Goal: Communication & Community: Answer question/provide support

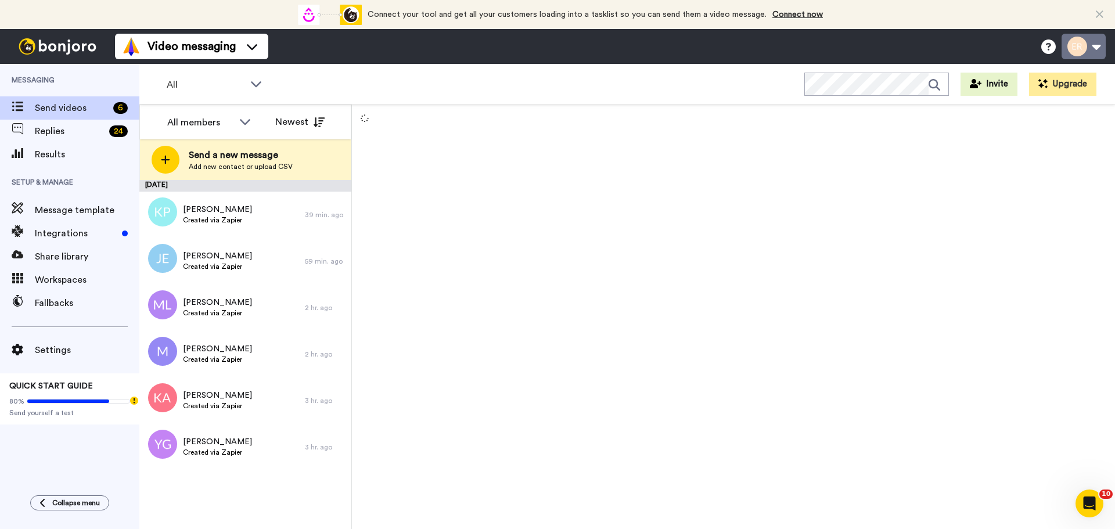
click at [1097, 43] on button at bounding box center [1084, 47] width 44 height 26
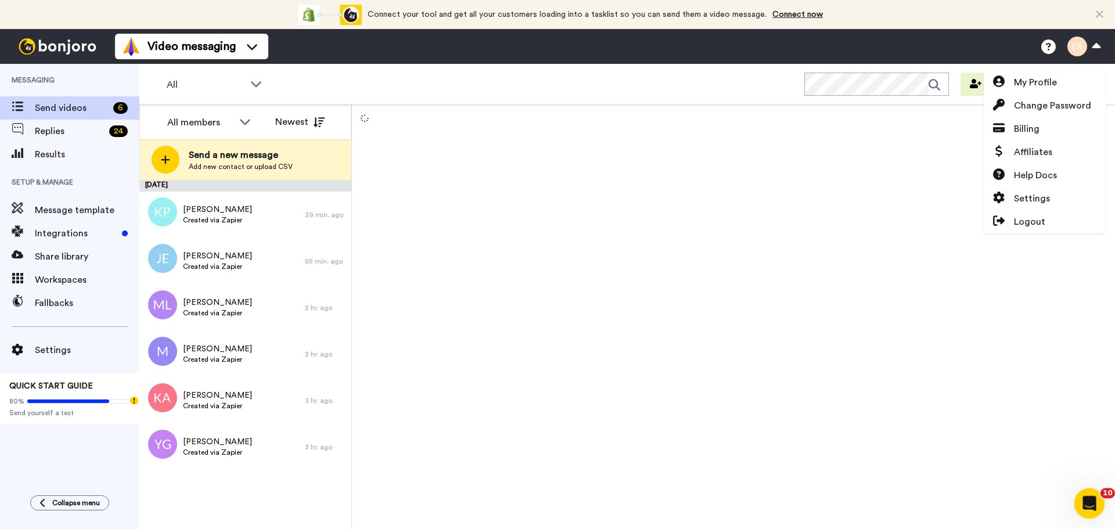
click at [1086, 498] on icon "Open Intercom Messenger" at bounding box center [1088, 502] width 19 height 19
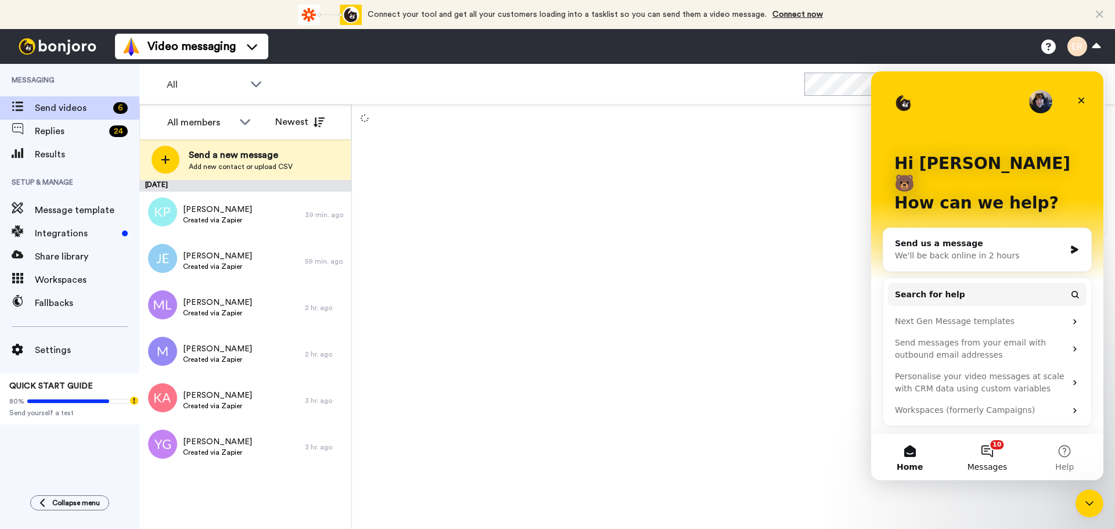
click at [984, 449] on button "10 Messages" at bounding box center [987, 457] width 77 height 46
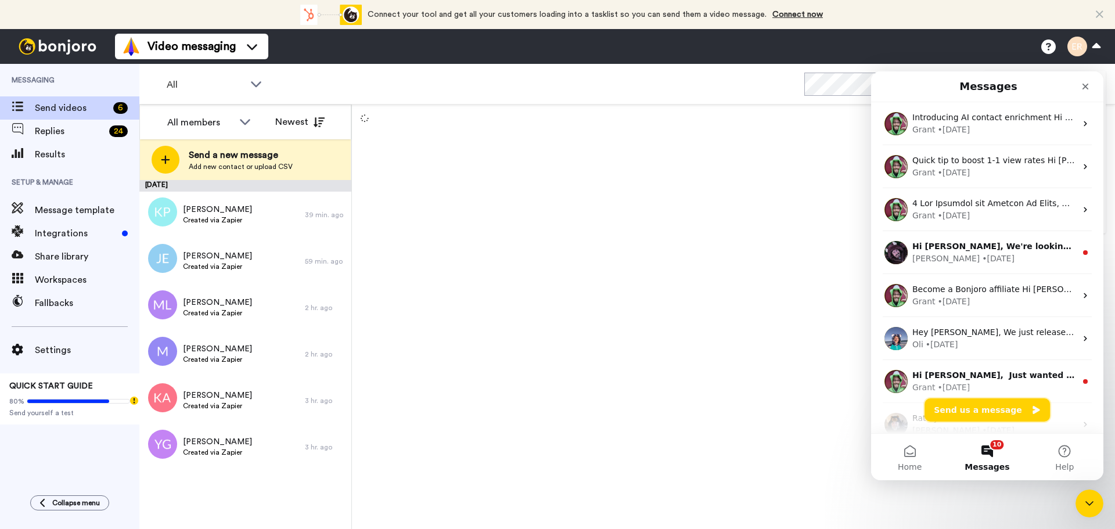
click at [969, 407] on button "Send us a message" at bounding box center [987, 410] width 125 height 23
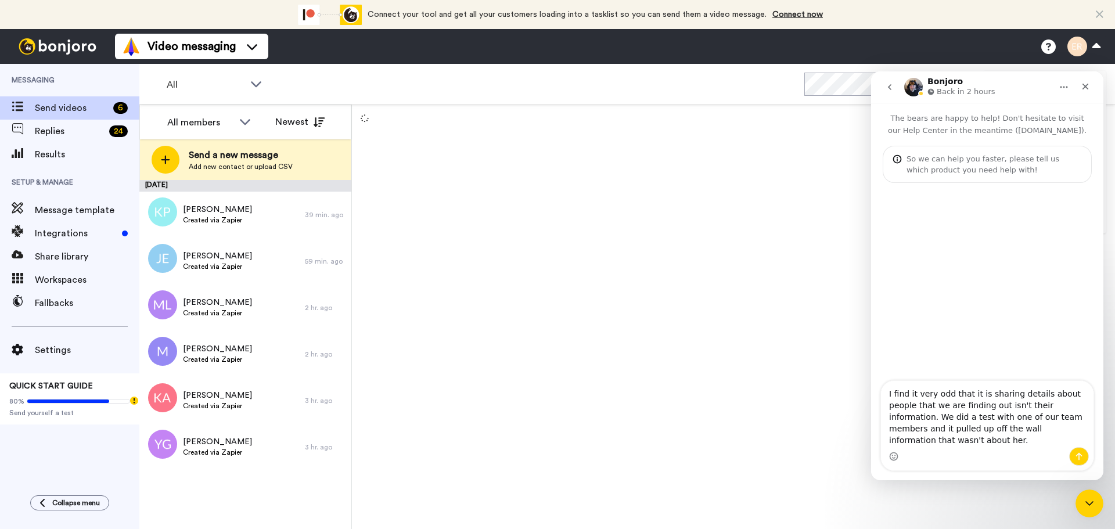
type textarea "I find it very odd that it is sharing details about people that we are finding …"
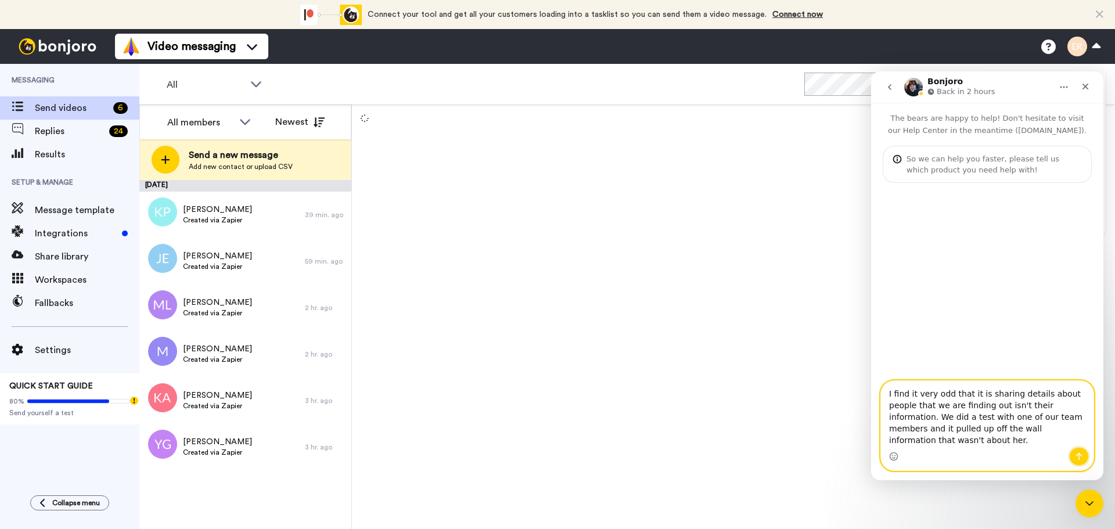
click at [1078, 453] on icon "Send a message…" at bounding box center [1079, 456] width 9 height 9
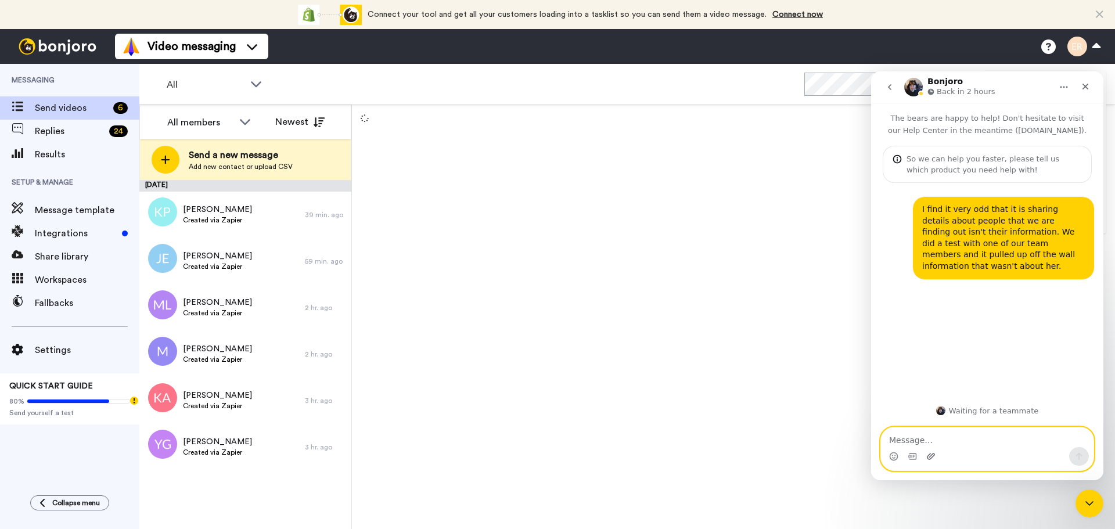
click at [931, 455] on icon "Upload attachment" at bounding box center [931, 456] width 8 height 6
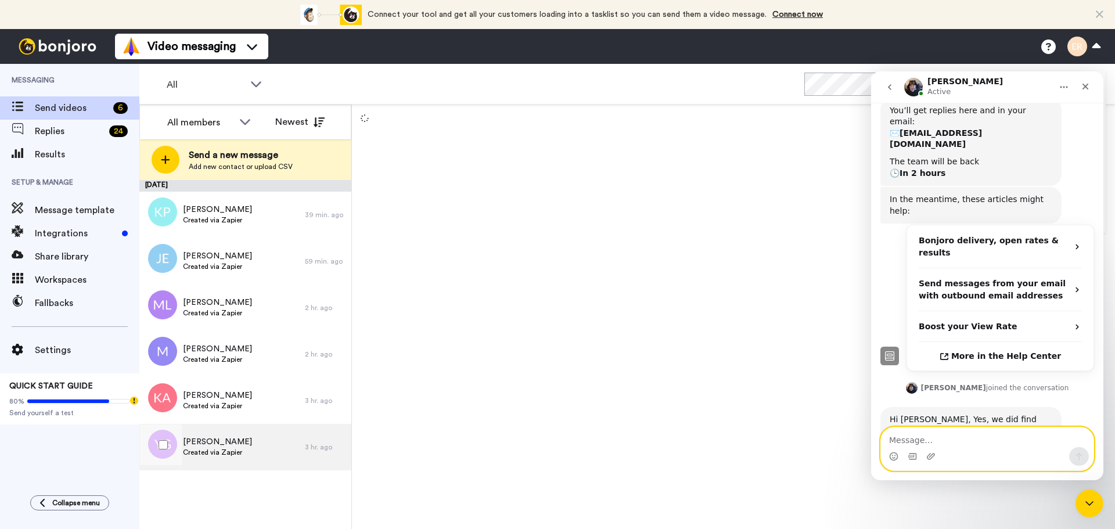
scroll to position [379, 0]
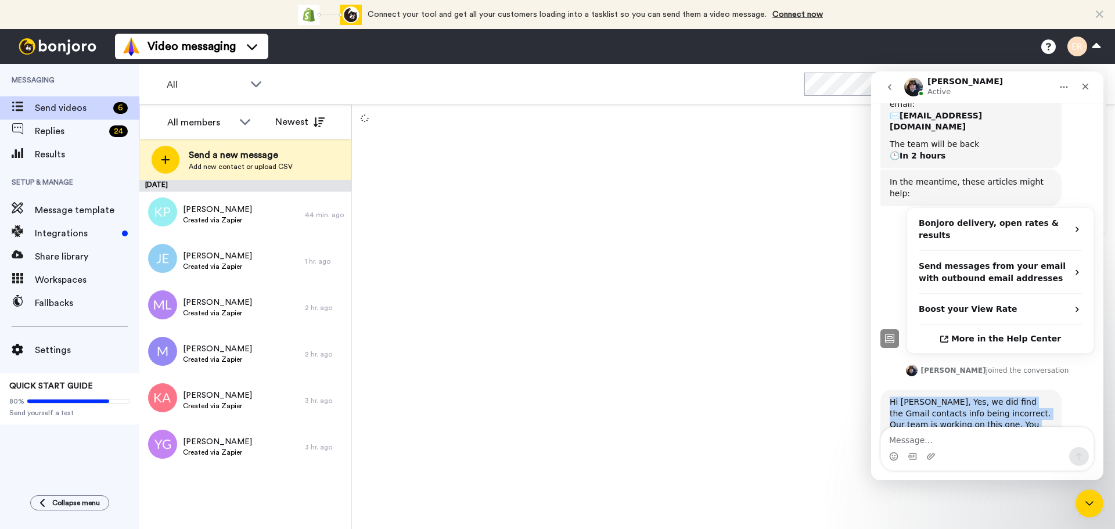
drag, startPoint x: 972, startPoint y: 390, endPoint x: 888, endPoint y: 339, distance: 98.4
click at [888, 390] on div "Hi Becky, Yes, we did find the Gmail contacts info being incorrect. Our team is…" at bounding box center [971, 431] width 181 height 82
copy div "Hi Becky, Yes, we did find the Gmail contacts info being incorrect. Our team is…"
click at [611, 236] on div at bounding box center [733, 317] width 763 height 425
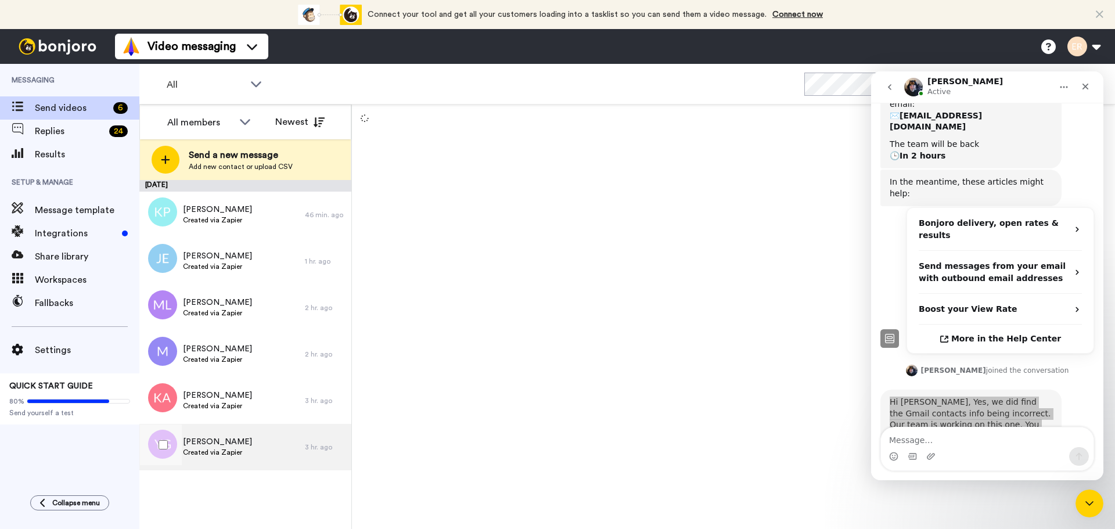
click at [239, 444] on span "Yazmin Gutierrez" at bounding box center [217, 442] width 69 height 12
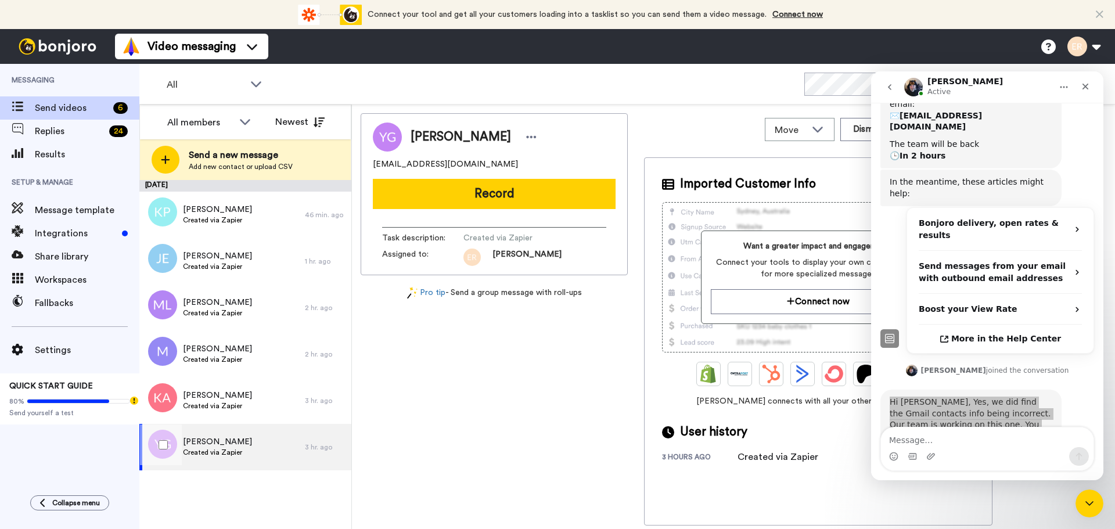
click at [215, 434] on div "Yazmin Gutierrez Created via Zapier" at bounding box center [222, 447] width 166 height 46
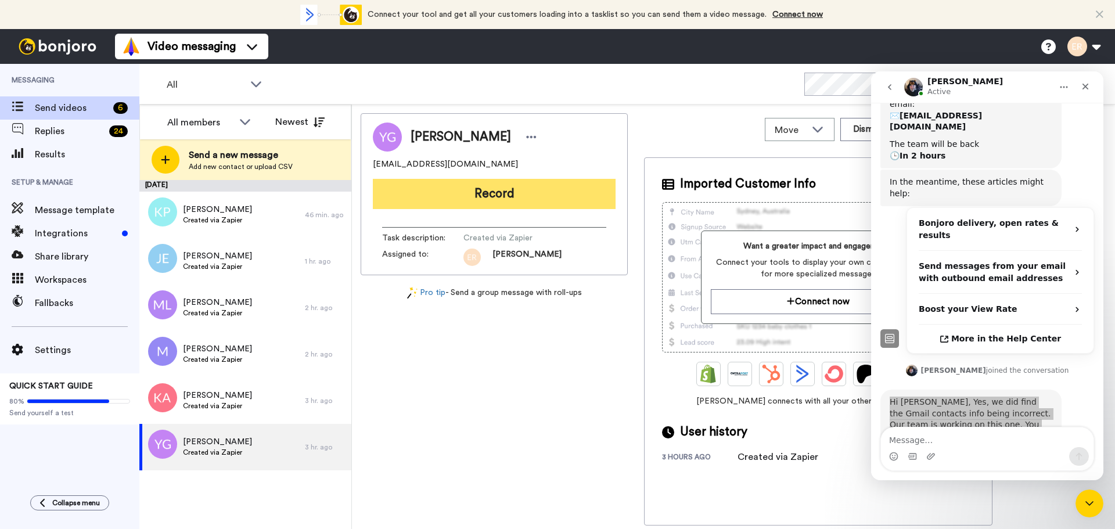
click at [521, 182] on button "Record" at bounding box center [494, 194] width 243 height 30
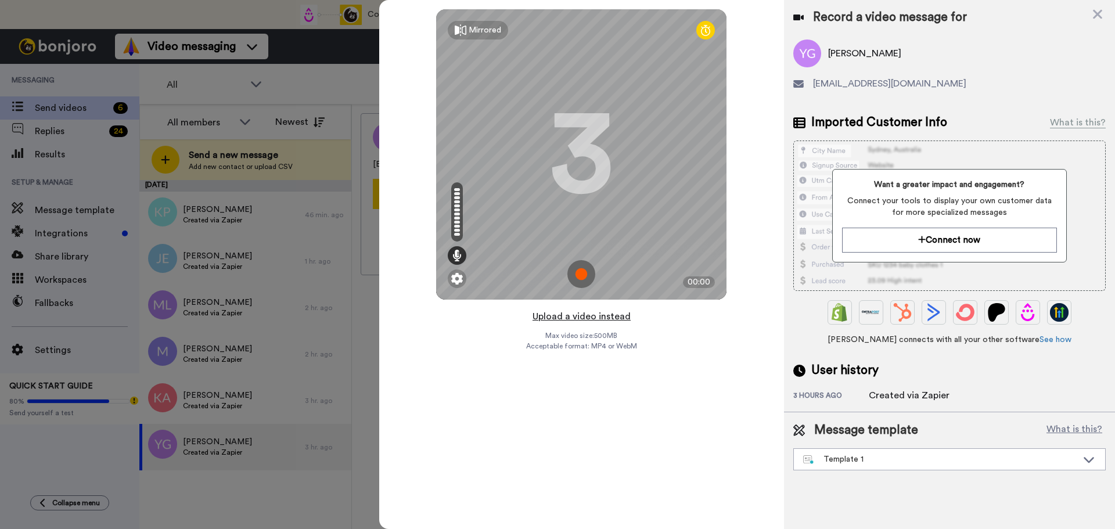
click at [599, 318] on button "Upload a video instead" at bounding box center [581, 316] width 105 height 15
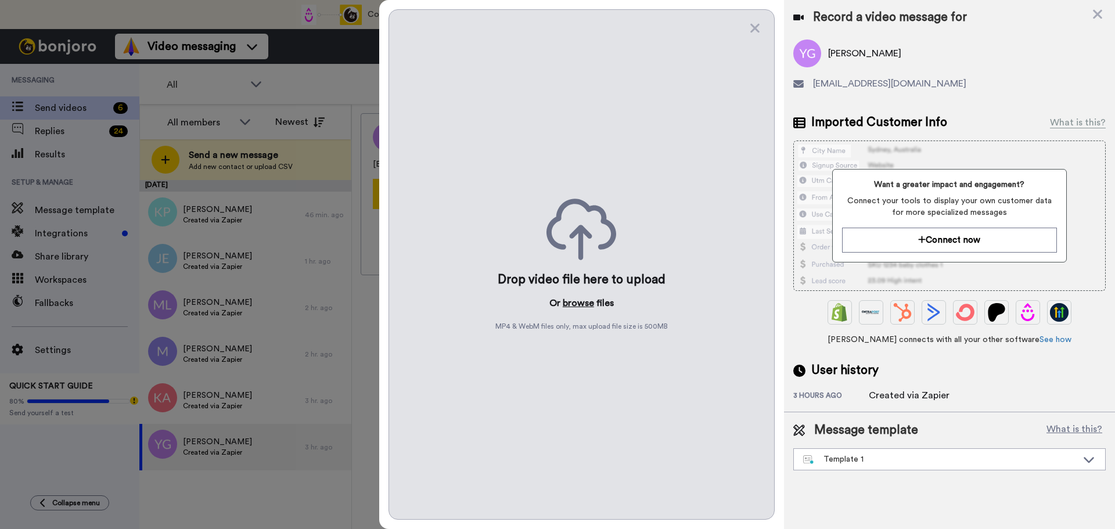
click at [586, 301] on button "browse" at bounding box center [578, 303] width 31 height 14
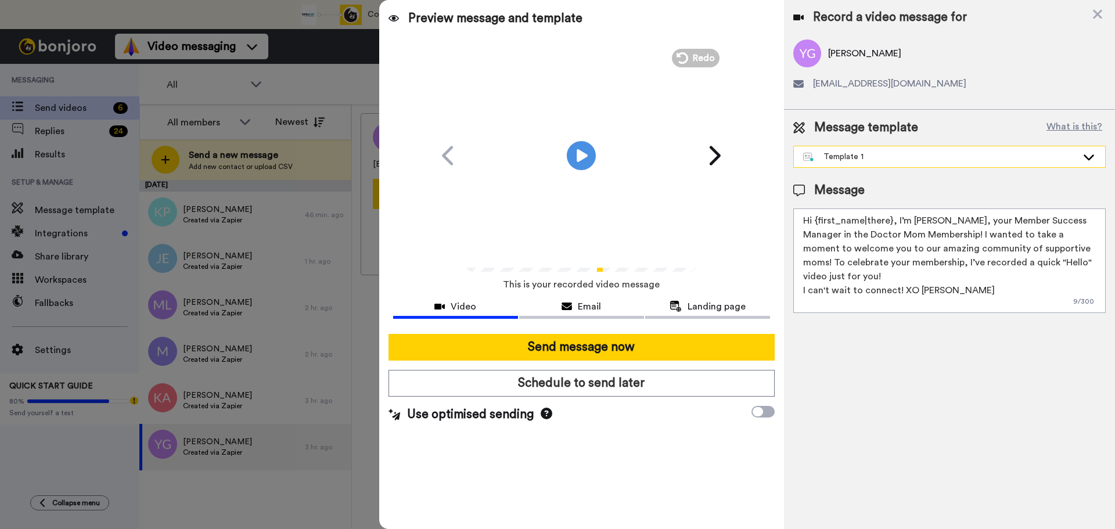
click at [867, 162] on div "Template 1" at bounding box center [940, 157] width 274 height 12
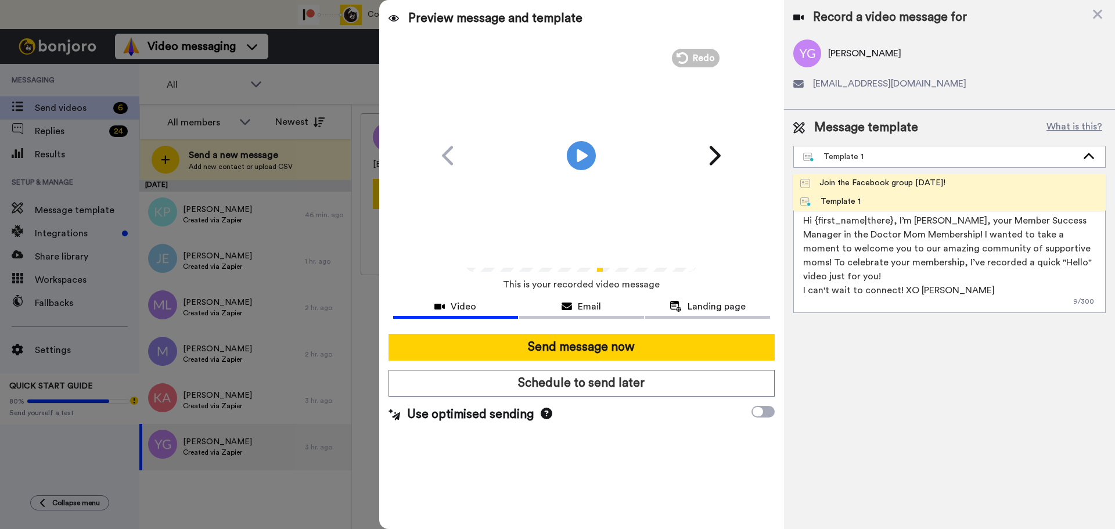
click at [846, 187] on div "Join the Facebook group [DATE]!" at bounding box center [873, 183] width 145 height 12
type textarea "Hello {first_name|there}, WELCOME TO THE DOCTOR MOM COMMUNITY!! WOOHOO!! I'm [P…"
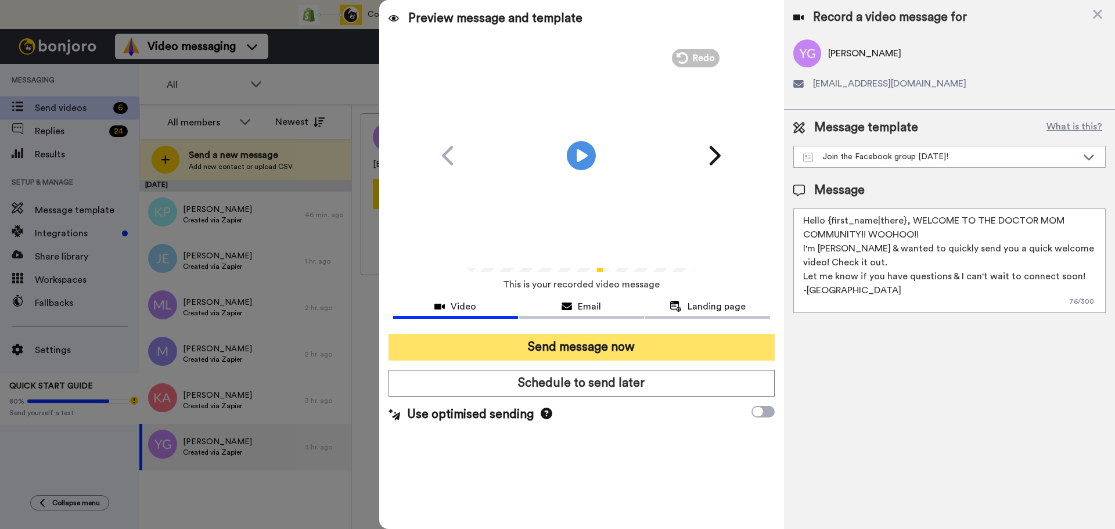
click at [617, 339] on button "Send message now" at bounding box center [582, 347] width 386 height 27
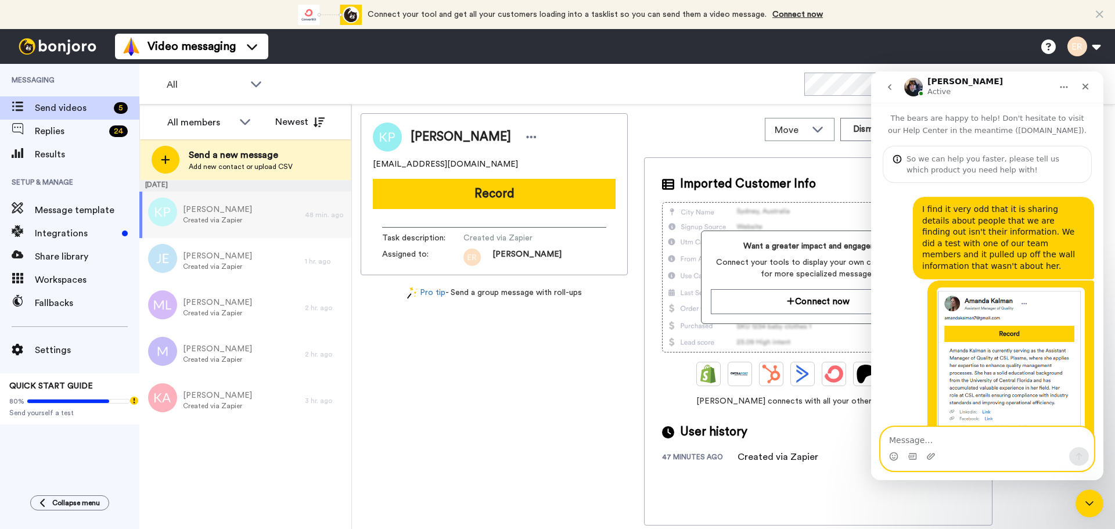
scroll to position [379, 0]
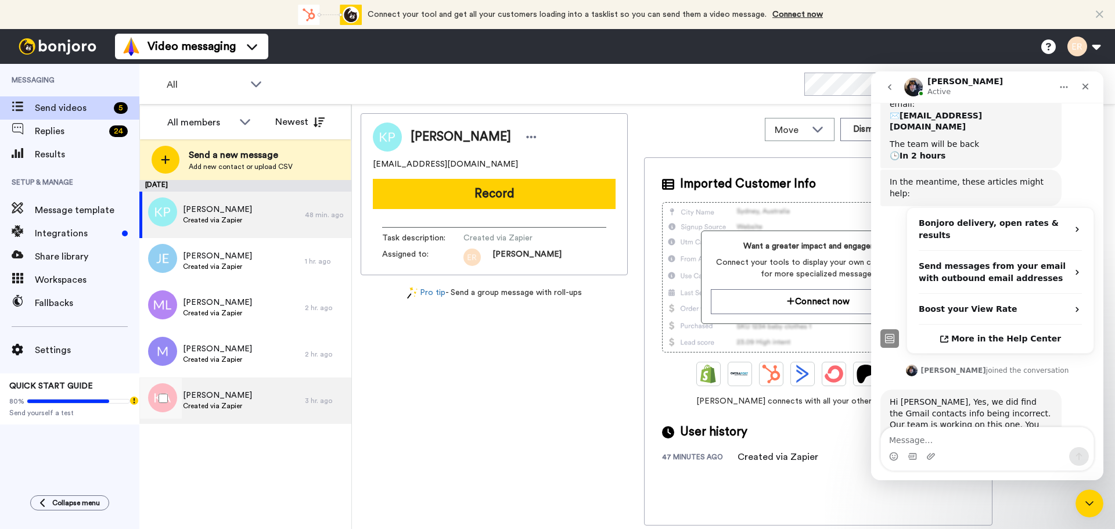
click at [252, 407] on div "Kathryn Alford Created via Zapier" at bounding box center [222, 401] width 166 height 46
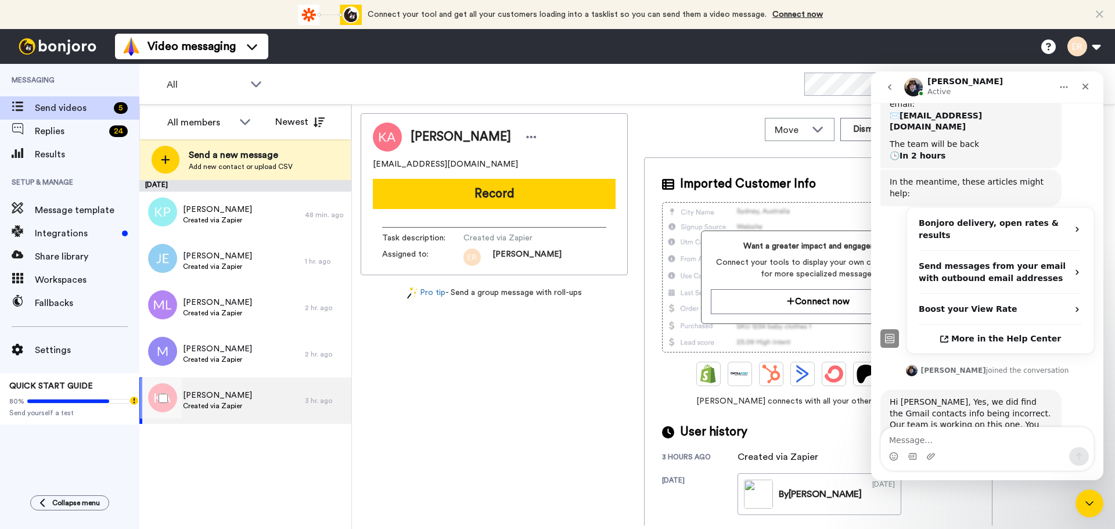
click at [189, 401] on span "[PERSON_NAME]" at bounding box center [217, 396] width 69 height 12
click at [1085, 85] on icon "Close" at bounding box center [1086, 87] width 6 height 6
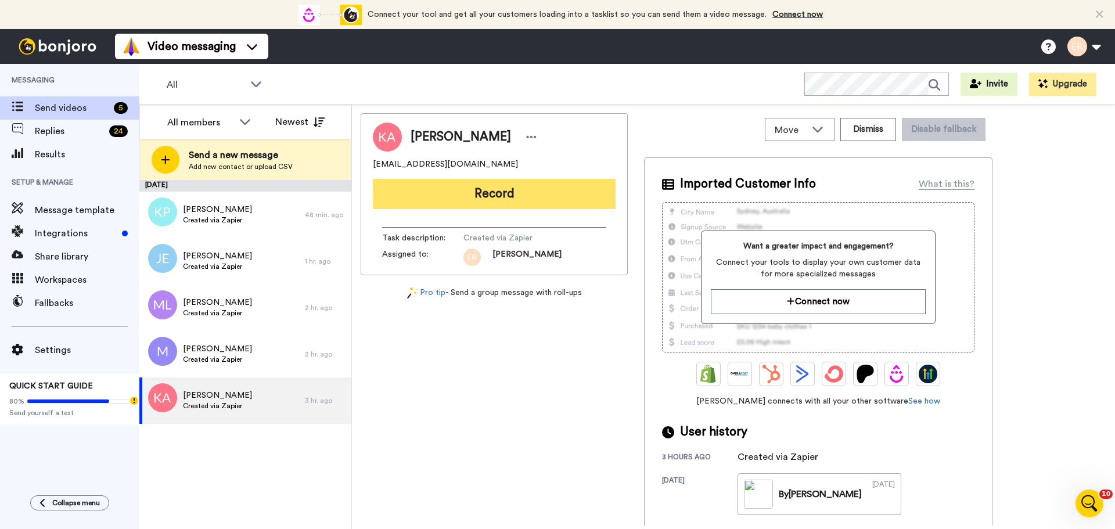
scroll to position [379, 0]
click at [496, 193] on button "Record" at bounding box center [494, 194] width 243 height 30
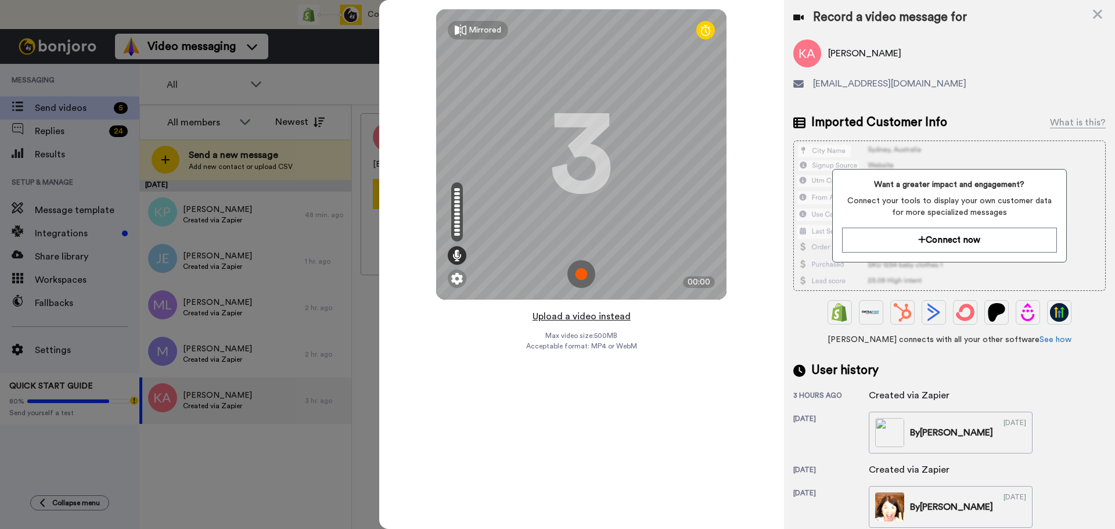
click at [582, 318] on button "Upload a video instead" at bounding box center [581, 316] width 105 height 15
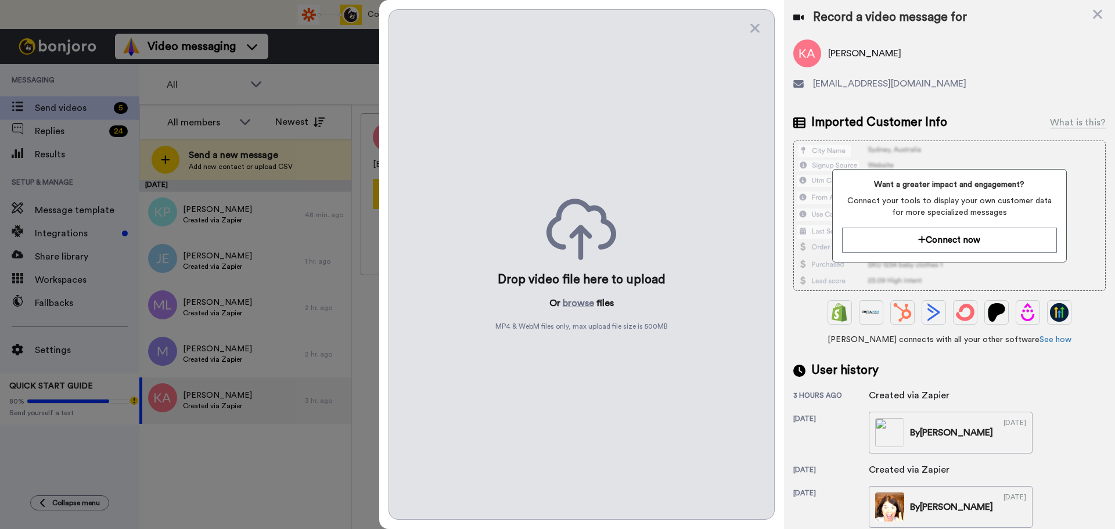
click at [571, 310] on div "Drop video file here to upload Or browse files MP4 & WebM files only, max uploa…" at bounding box center [582, 264] width 386 height 511
click at [572, 307] on button "browse" at bounding box center [578, 303] width 31 height 14
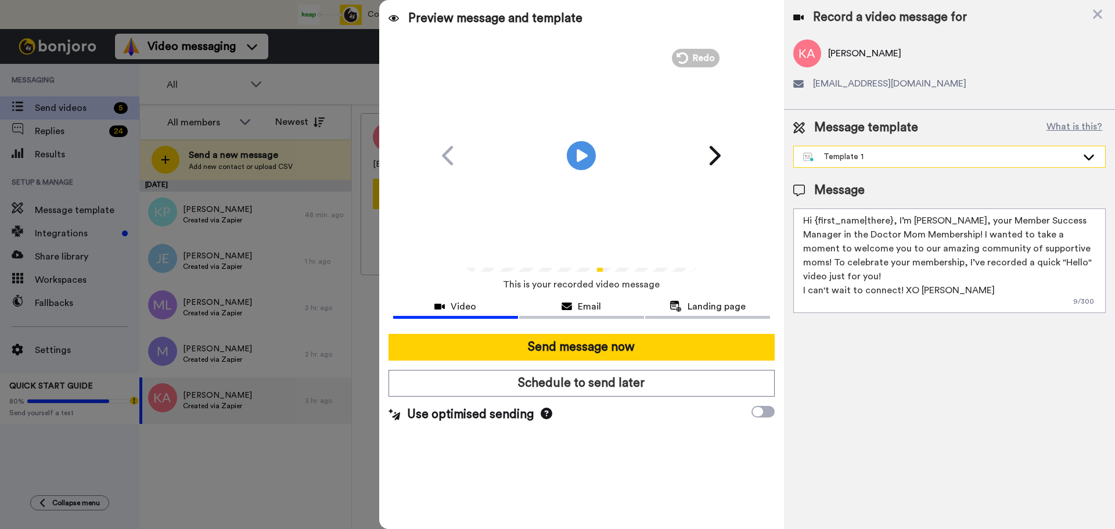
click at [838, 153] on div "Template 1" at bounding box center [940, 157] width 274 height 12
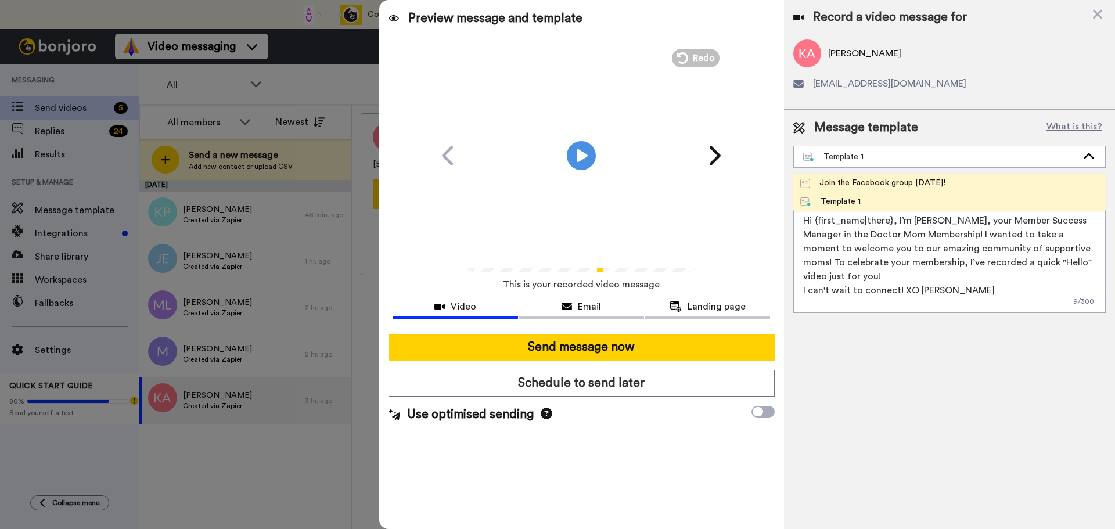
click at [836, 181] on div "Join the Facebook group [DATE]!" at bounding box center [873, 183] width 145 height 12
type textarea "Hello {first_name|there}, WELCOME TO THE DOCTOR MOM COMMUNITY!! WOOHOO!! I'm [P…"
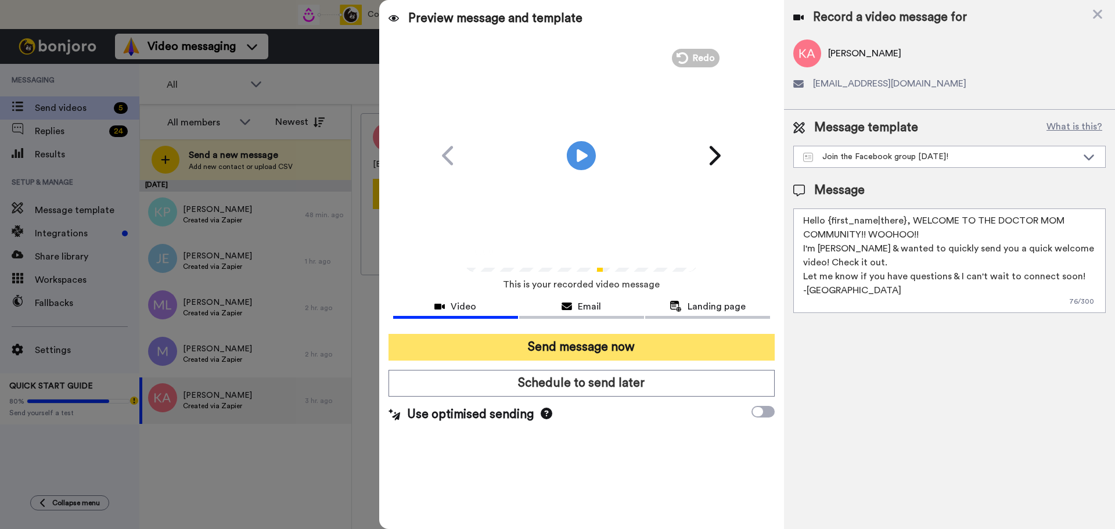
click at [584, 354] on button "Send message now" at bounding box center [582, 347] width 386 height 27
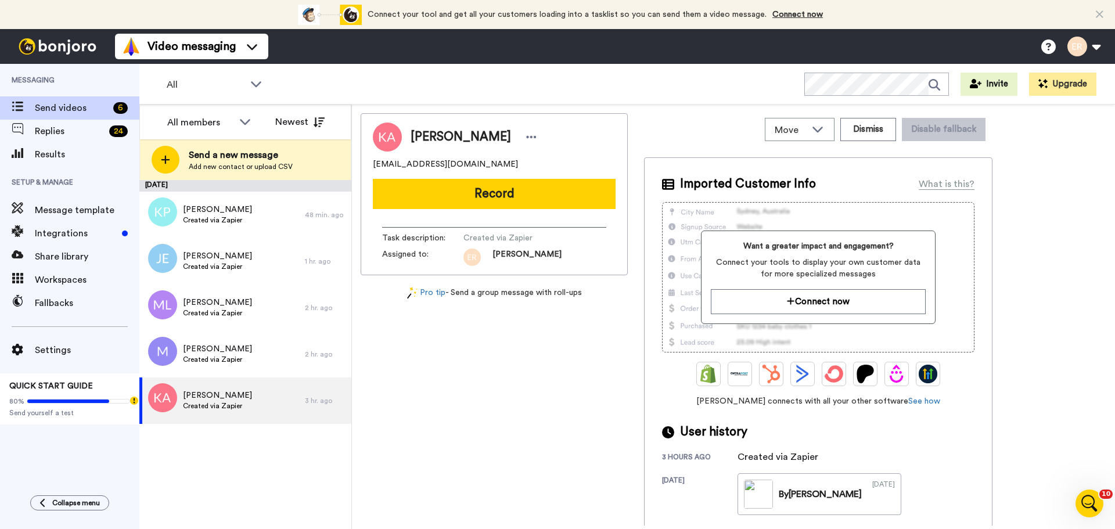
scroll to position [0, 0]
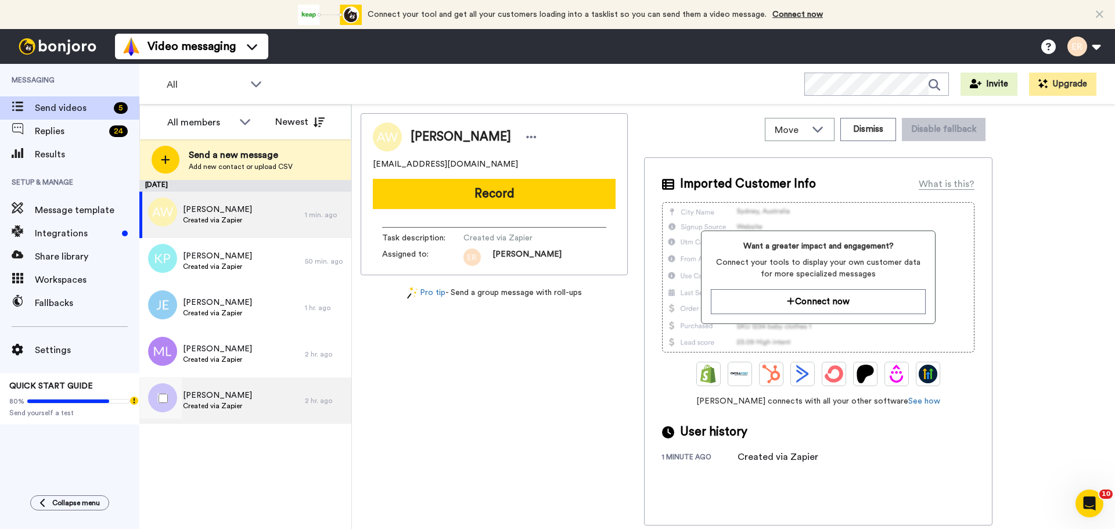
click at [214, 408] on span "Created via Zapier" at bounding box center [217, 405] width 69 height 9
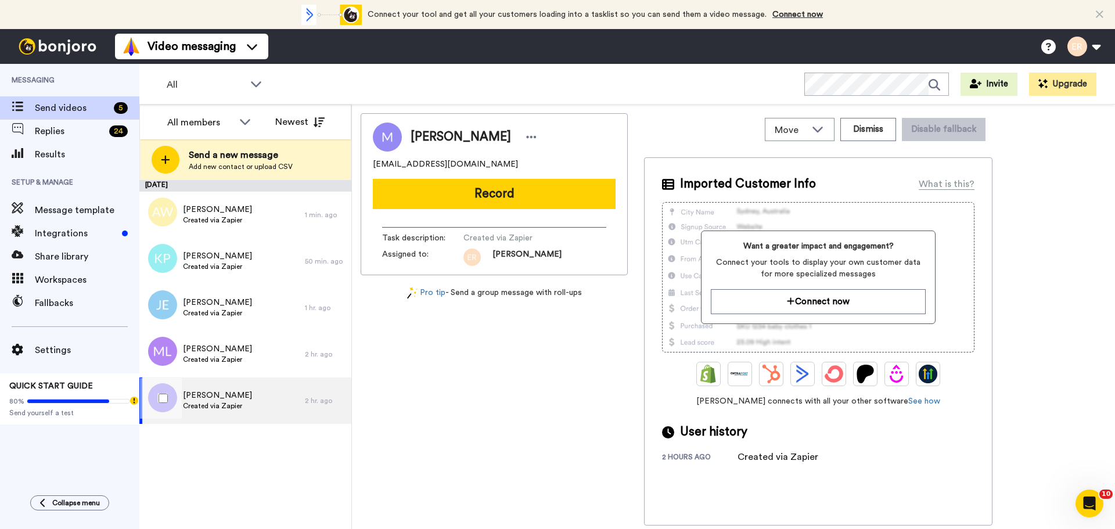
click at [236, 388] on div "Michelle Created via Zapier" at bounding box center [222, 401] width 166 height 46
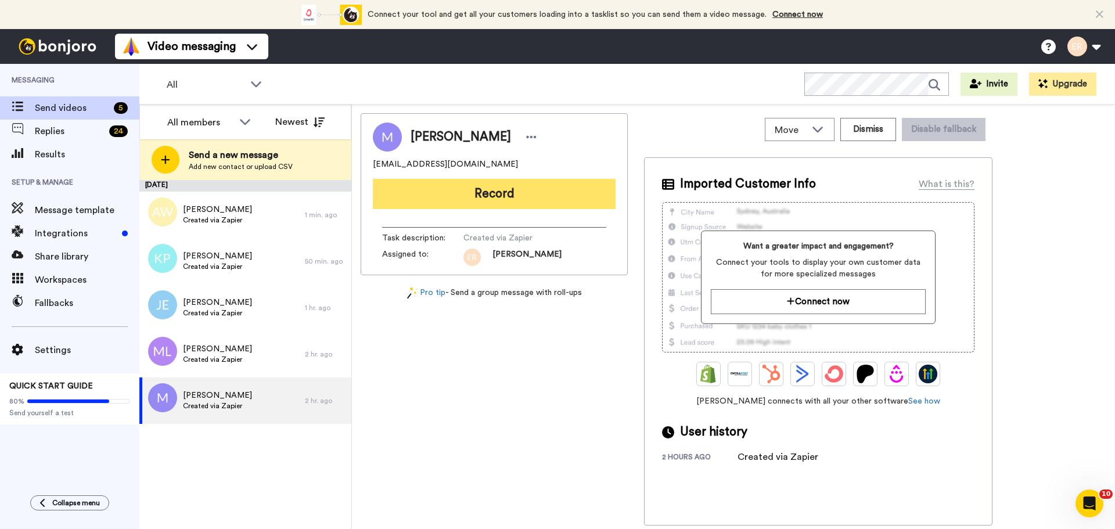
click at [484, 193] on button "Record" at bounding box center [494, 194] width 243 height 30
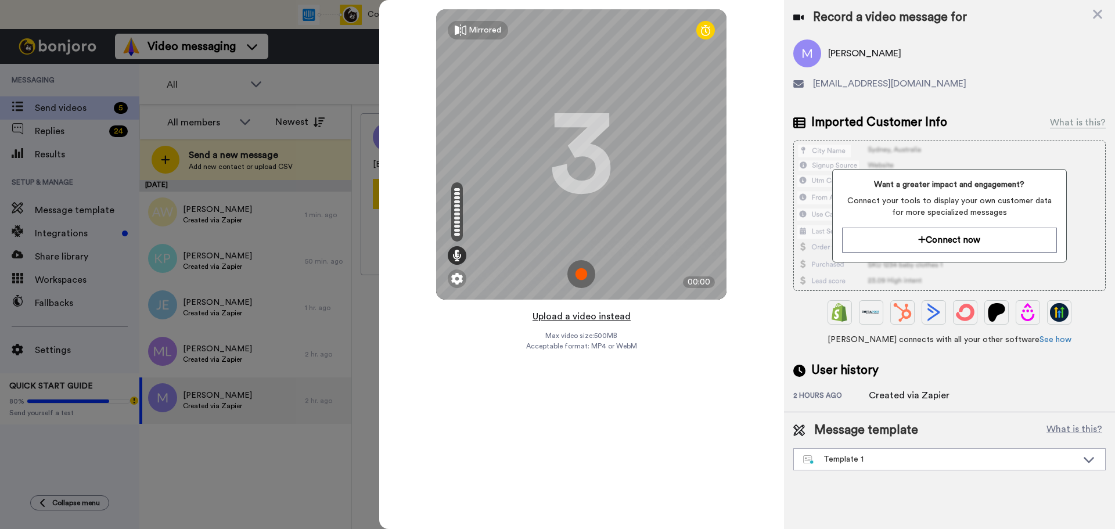
click at [565, 317] on button "Upload a video instead" at bounding box center [581, 316] width 105 height 15
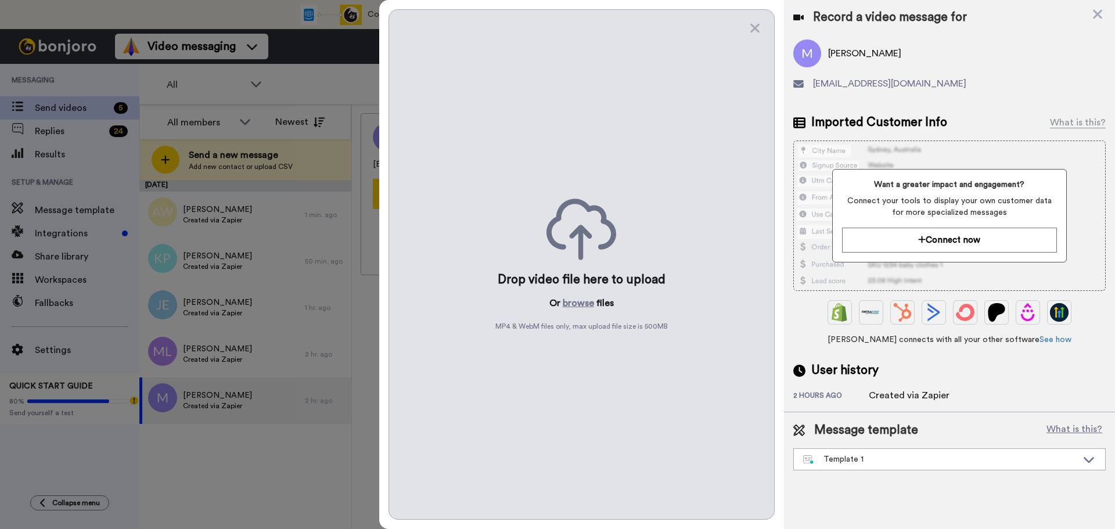
click at [560, 304] on p "Or browse files" at bounding box center [582, 303] width 64 height 14
click at [572, 304] on button "browse" at bounding box center [578, 303] width 31 height 14
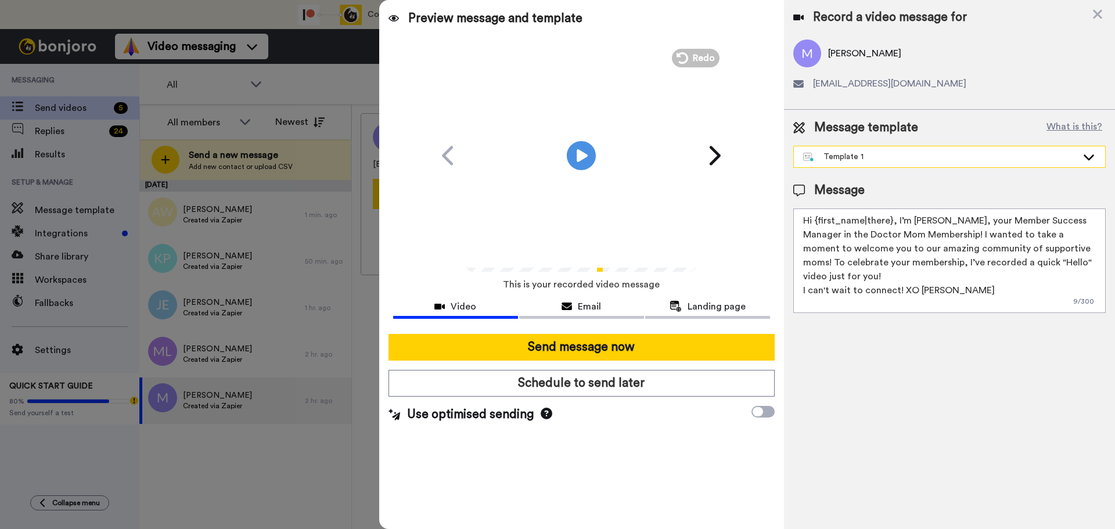
click at [855, 150] on div "Template 1" at bounding box center [949, 156] width 311 height 21
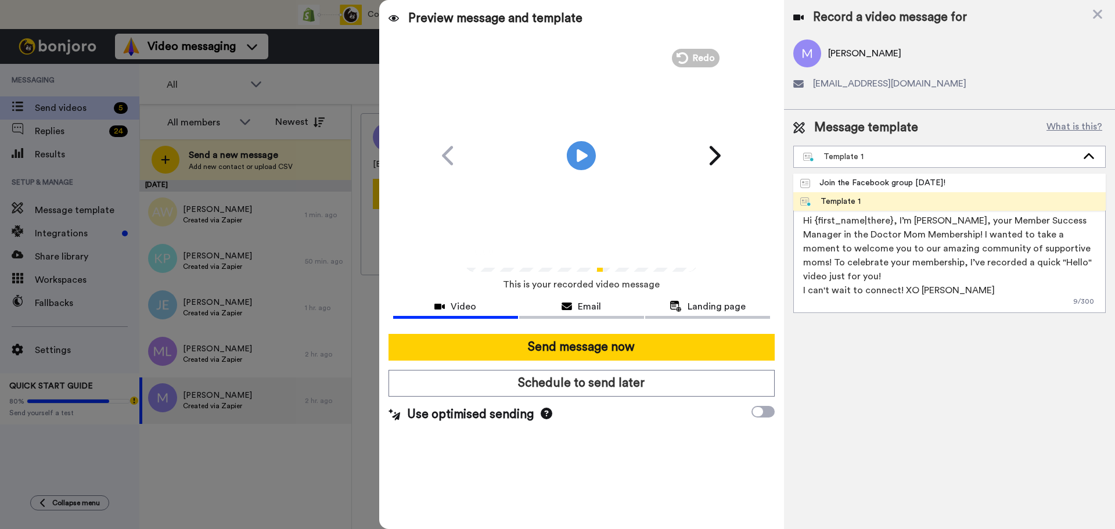
drag, startPoint x: 849, startPoint y: 180, endPoint x: 761, endPoint y: 217, distance: 96.6
click at [849, 180] on div "Join the Facebook group [DATE]!" at bounding box center [873, 183] width 145 height 12
type textarea "Hello {first_name|there}, WELCOME TO THE DOCTOR MOM COMMUNITY!! WOOHOO!! I'm [P…"
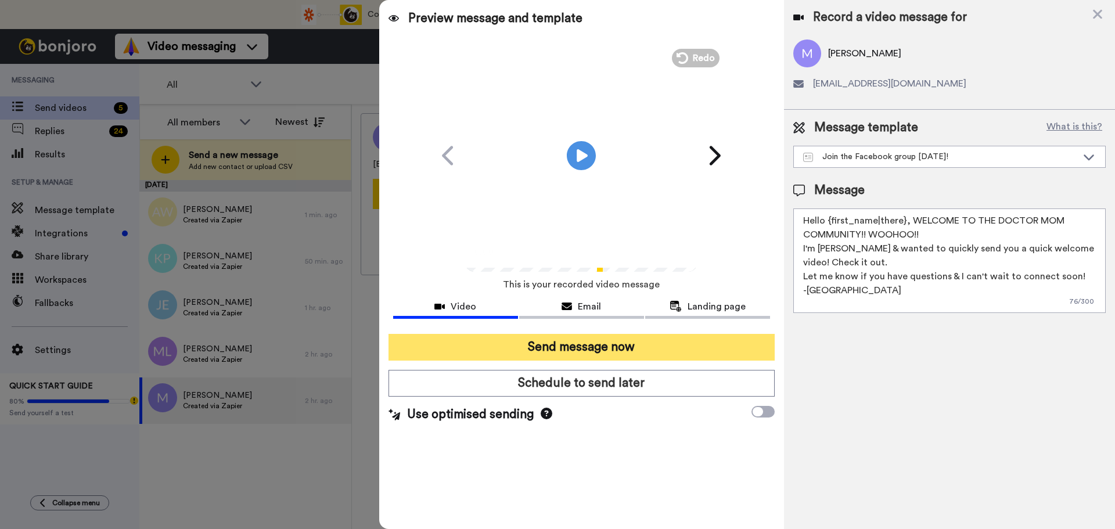
click at [613, 339] on button "Send message now" at bounding box center [582, 347] width 386 height 27
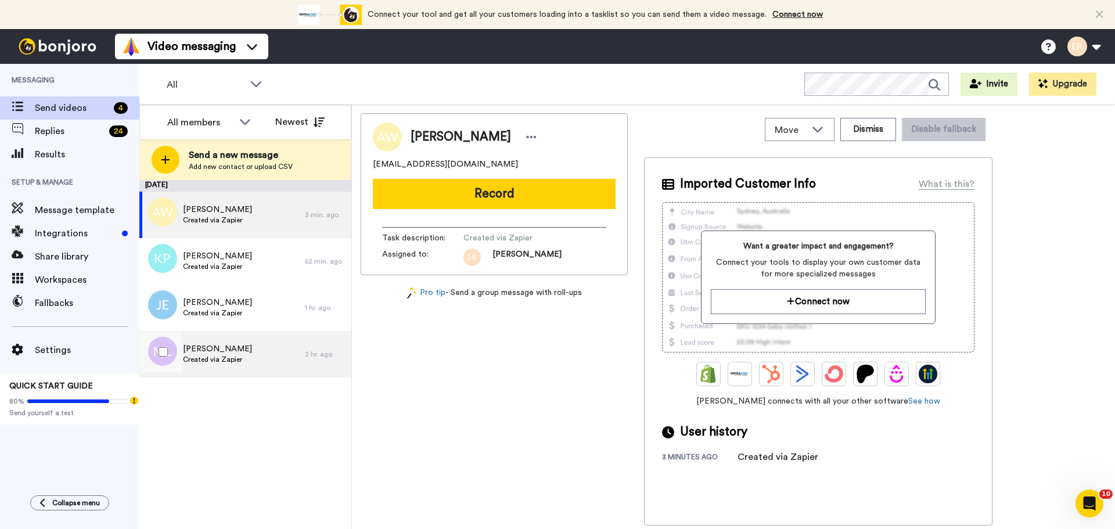
click at [217, 357] on span "Created via Zapier" at bounding box center [217, 359] width 69 height 9
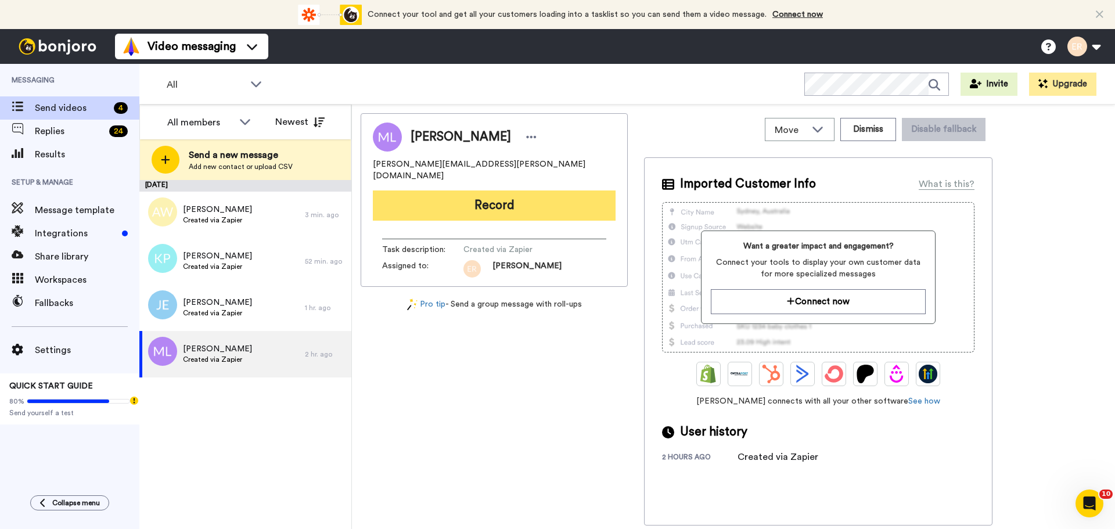
click at [411, 191] on button "Record" at bounding box center [494, 206] width 243 height 30
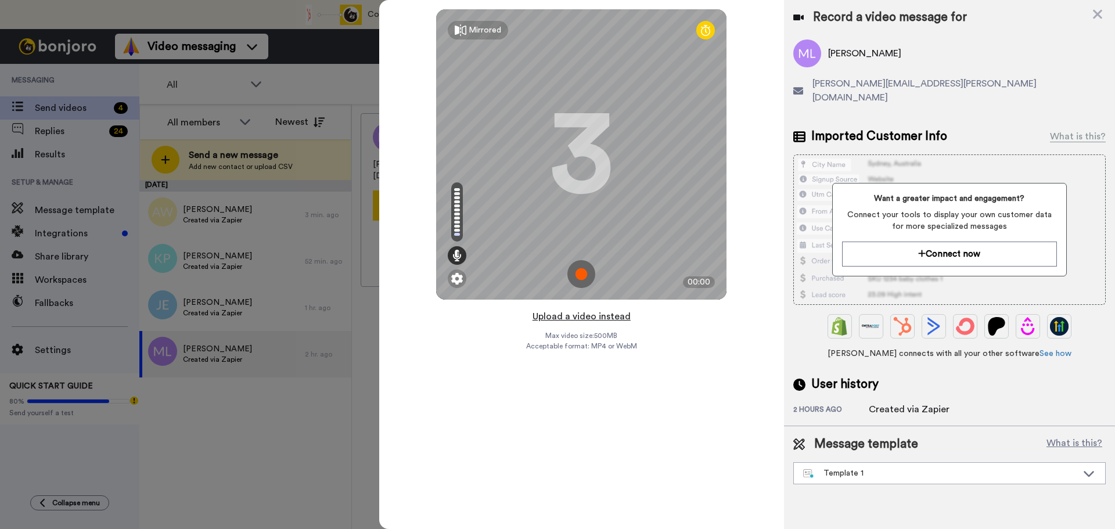
click at [577, 317] on button "Upload a video instead" at bounding box center [581, 316] width 105 height 15
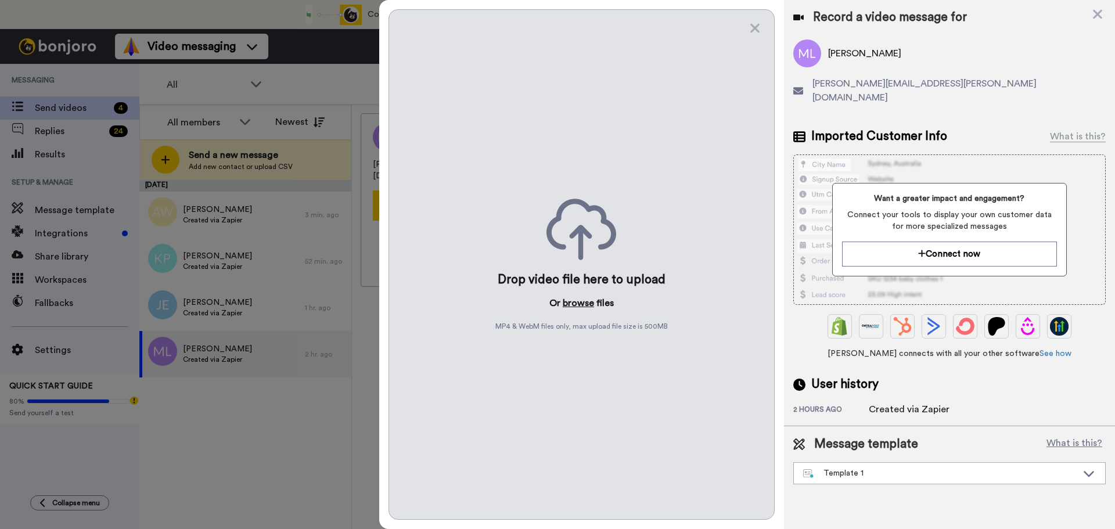
click at [577, 307] on button "browse" at bounding box center [578, 303] width 31 height 14
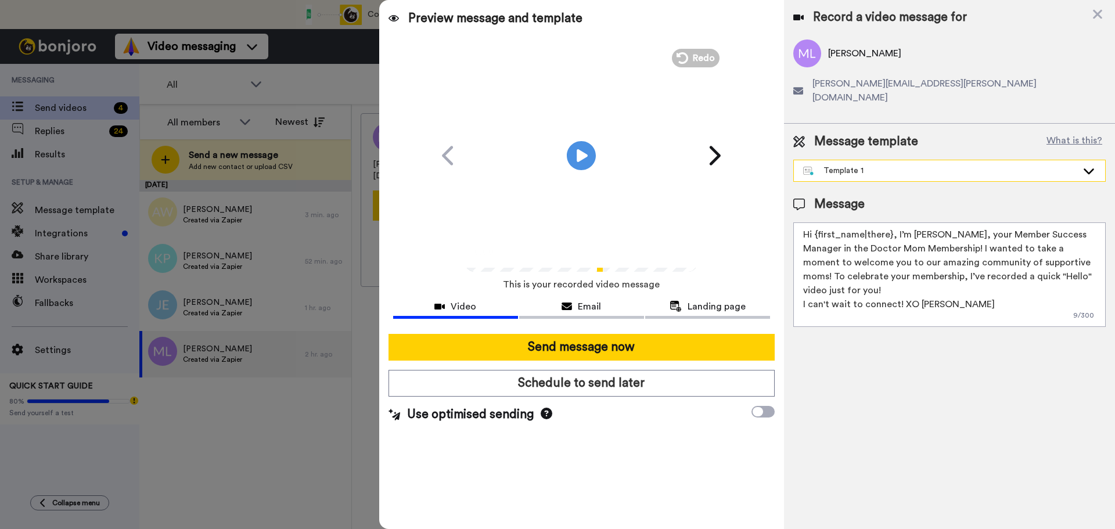
click at [892, 165] on div "Template 1" at bounding box center [940, 171] width 274 height 12
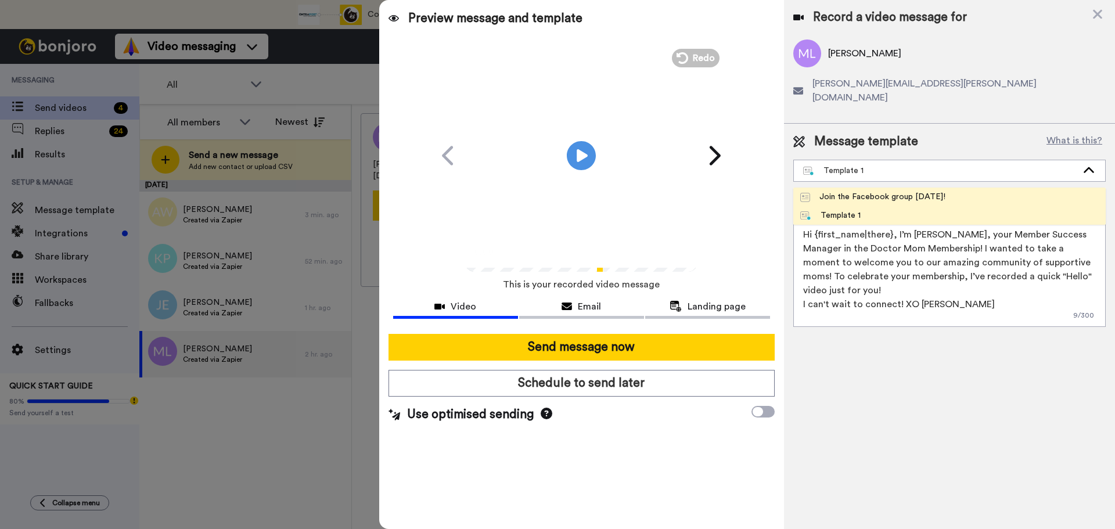
click at [871, 191] on div "Join the Facebook group today!" at bounding box center [873, 197] width 145 height 12
type textarea "Hello {first_name|there}, WELCOME TO THE DOCTOR MOM COMMUNITY!! WOOHOO!! I'm Be…"
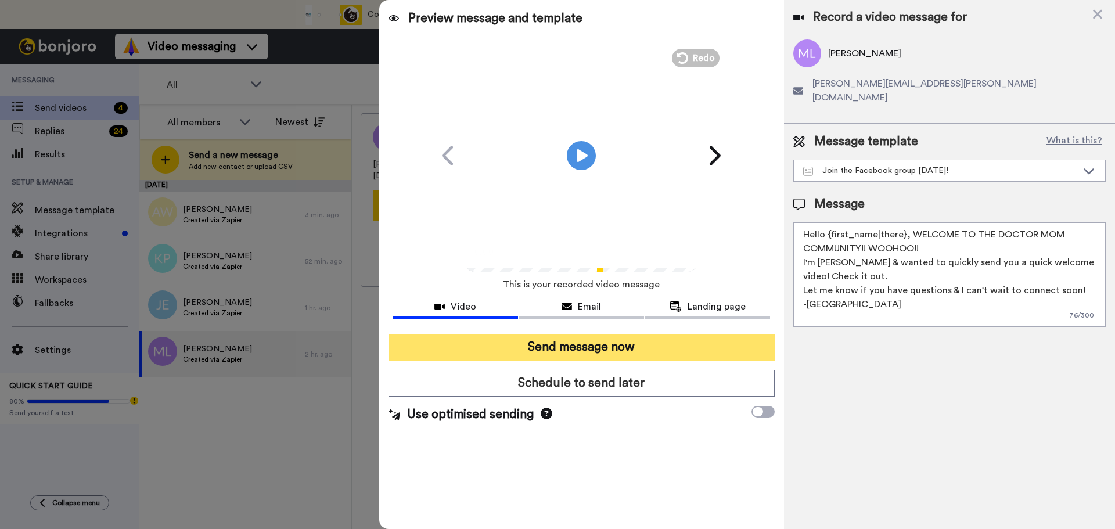
click at [637, 354] on button "Send message now" at bounding box center [582, 347] width 386 height 27
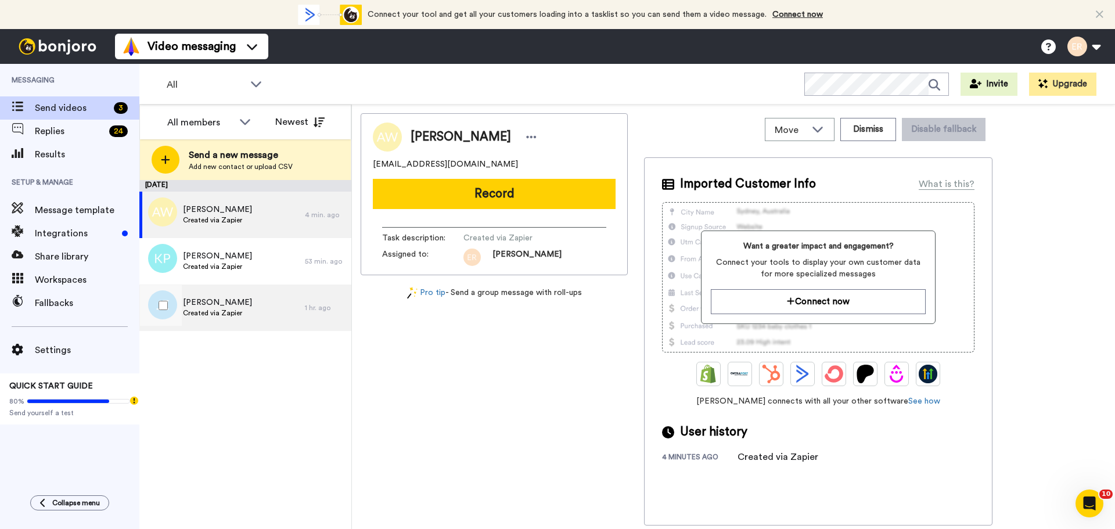
click at [227, 302] on span "[PERSON_NAME]" at bounding box center [217, 303] width 69 height 12
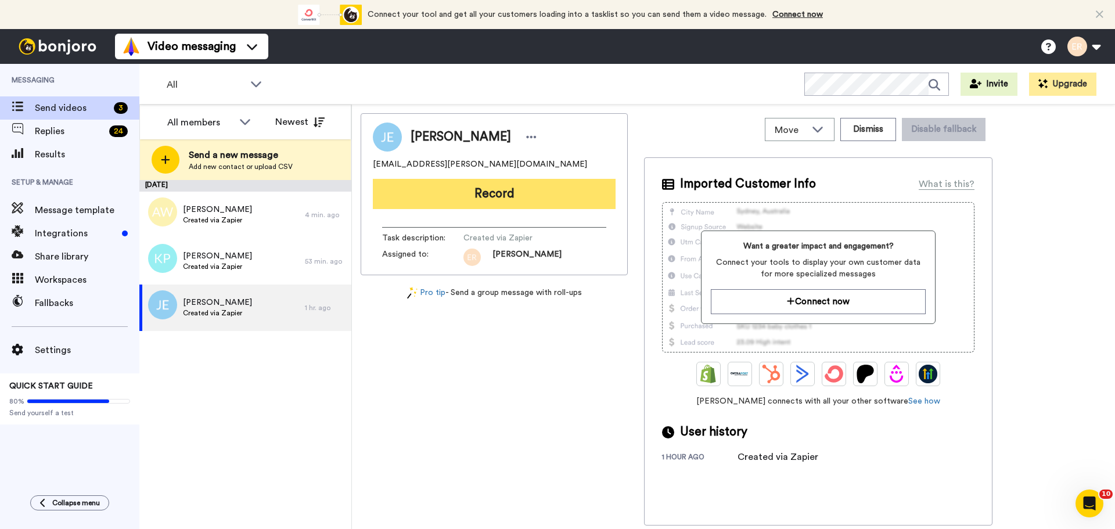
click at [536, 204] on button "Record" at bounding box center [494, 194] width 243 height 30
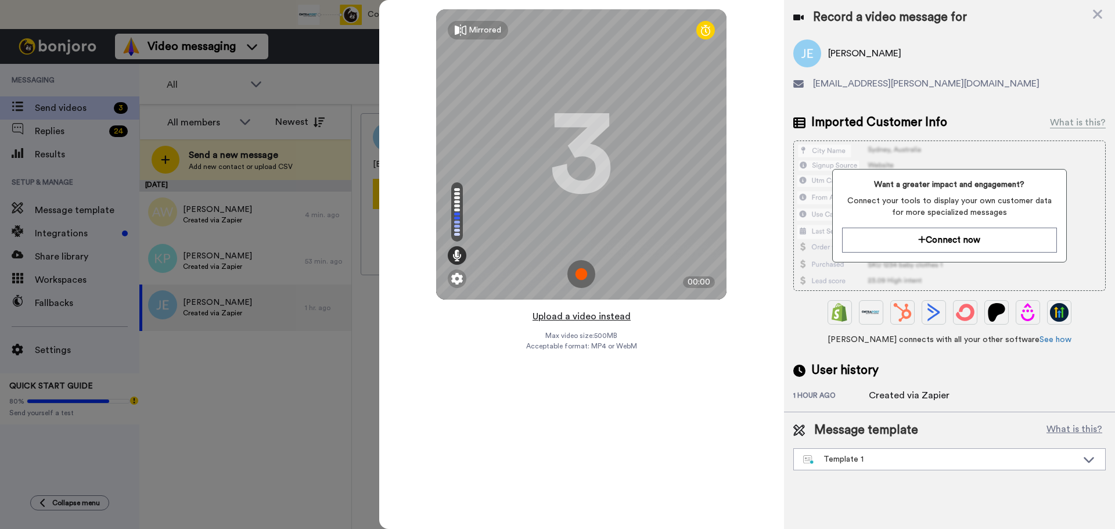
click at [591, 314] on button "Upload a video instead" at bounding box center [581, 316] width 105 height 15
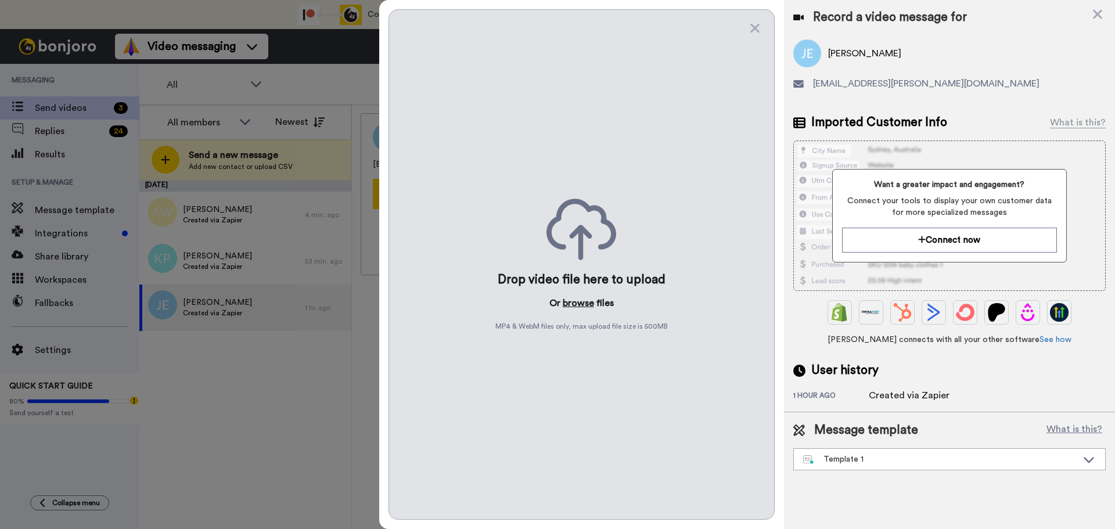
click at [582, 297] on button "browse" at bounding box center [578, 303] width 31 height 14
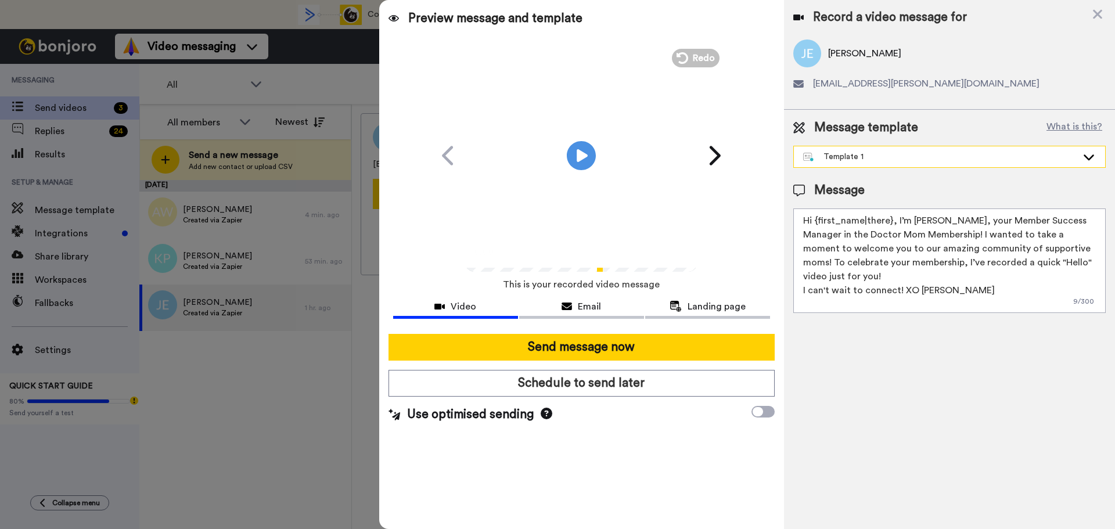
click at [846, 161] on div "Template 1" at bounding box center [940, 157] width 274 height 12
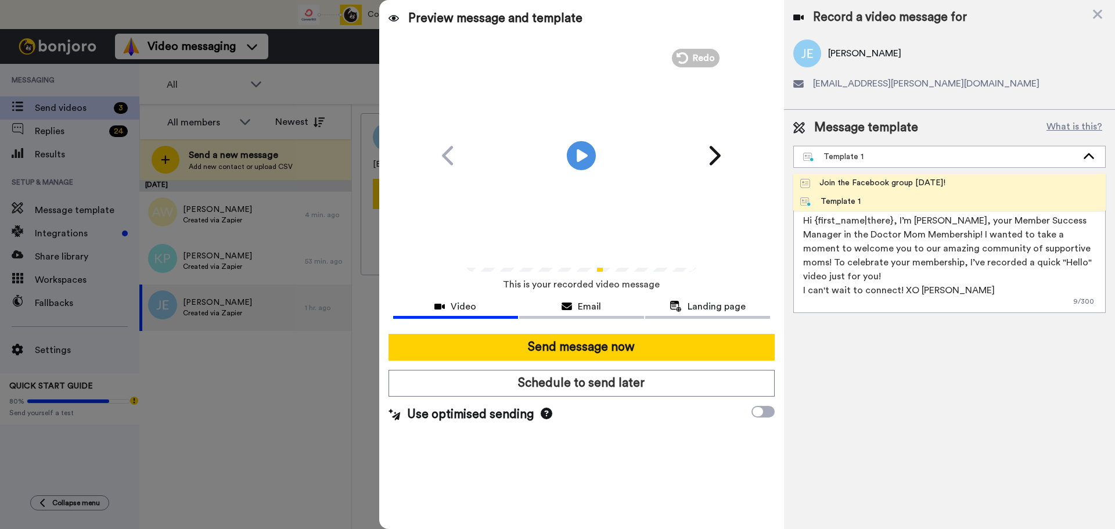
click at [834, 182] on div "Join the Facebook group [DATE]!" at bounding box center [873, 183] width 145 height 12
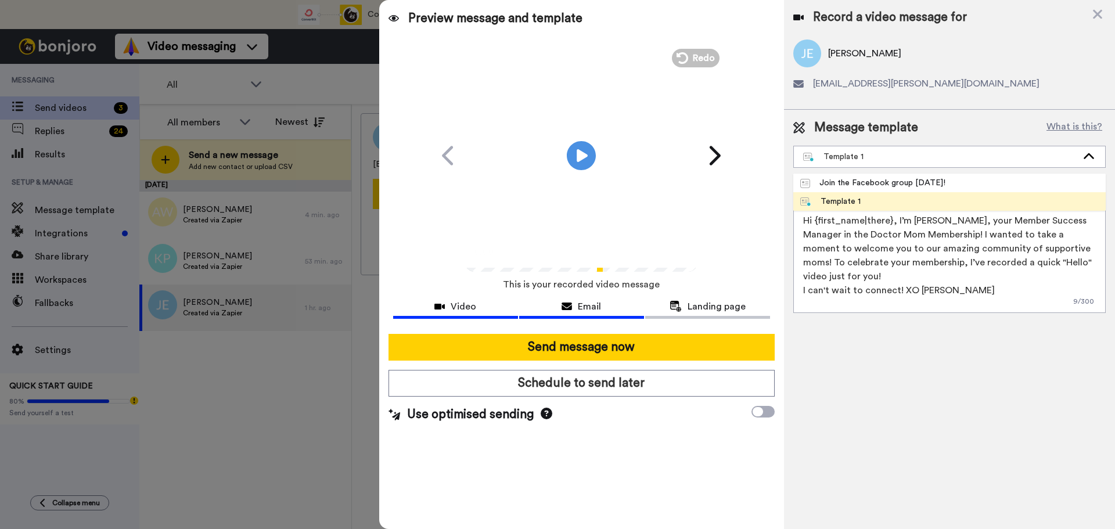
type textarea "Hello {first_name|there}, WELCOME TO THE DOCTOR MOM COMMUNITY!! WOOHOO!! I'm [P…"
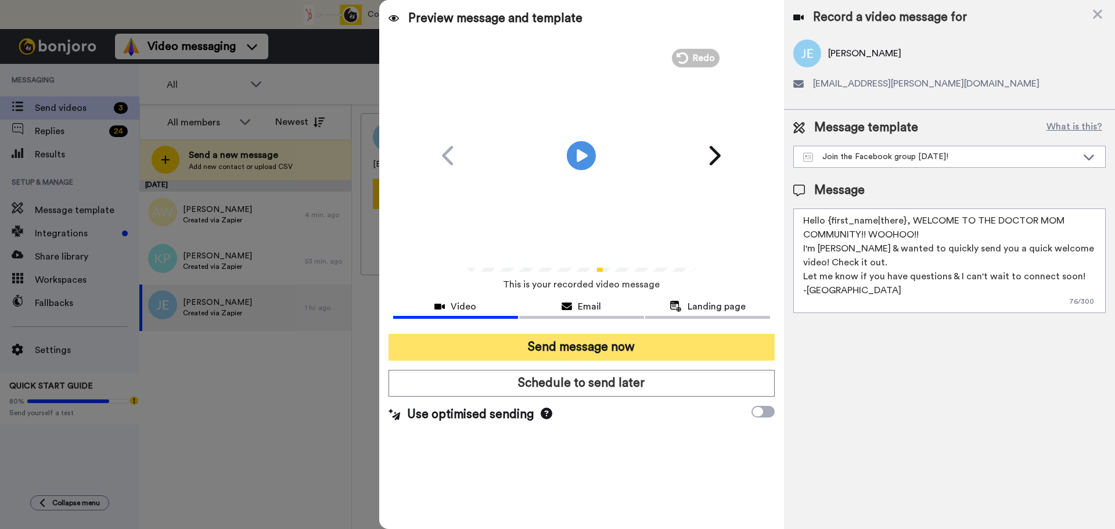
click at [582, 354] on button "Send message now" at bounding box center [582, 347] width 386 height 27
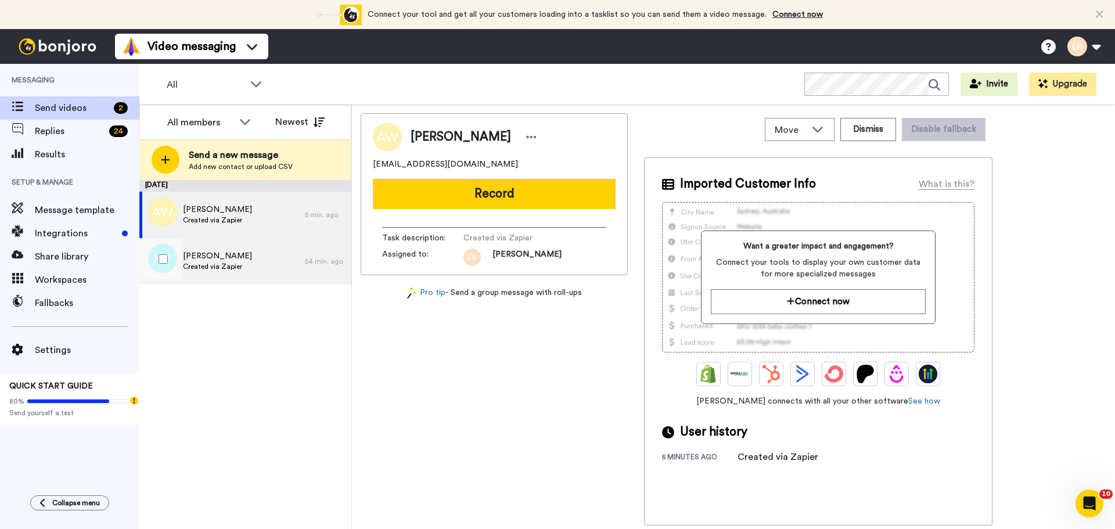
click at [246, 252] on div "[PERSON_NAME] Created via Zapier" at bounding box center [222, 261] width 166 height 46
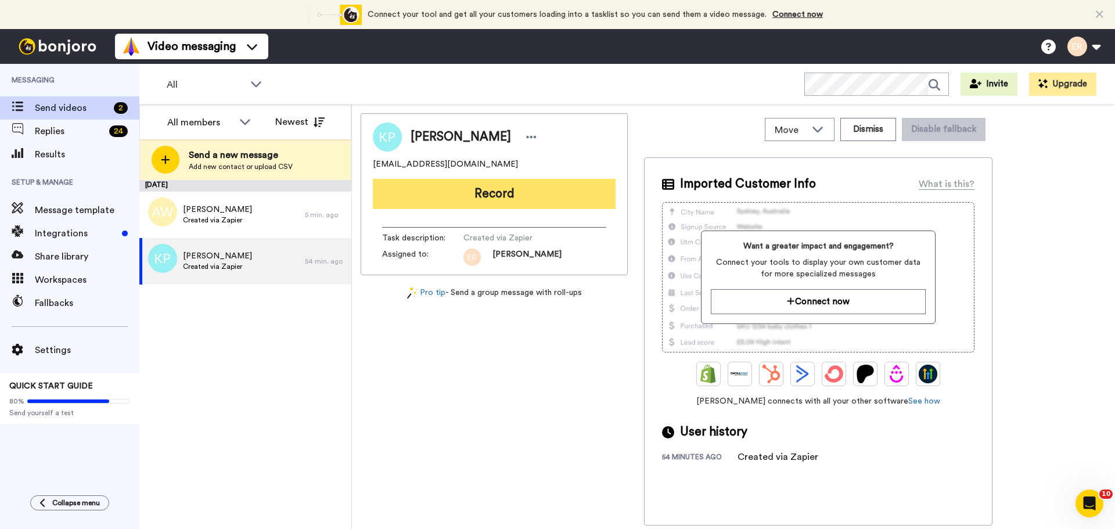
click at [474, 199] on button "Record" at bounding box center [494, 194] width 243 height 30
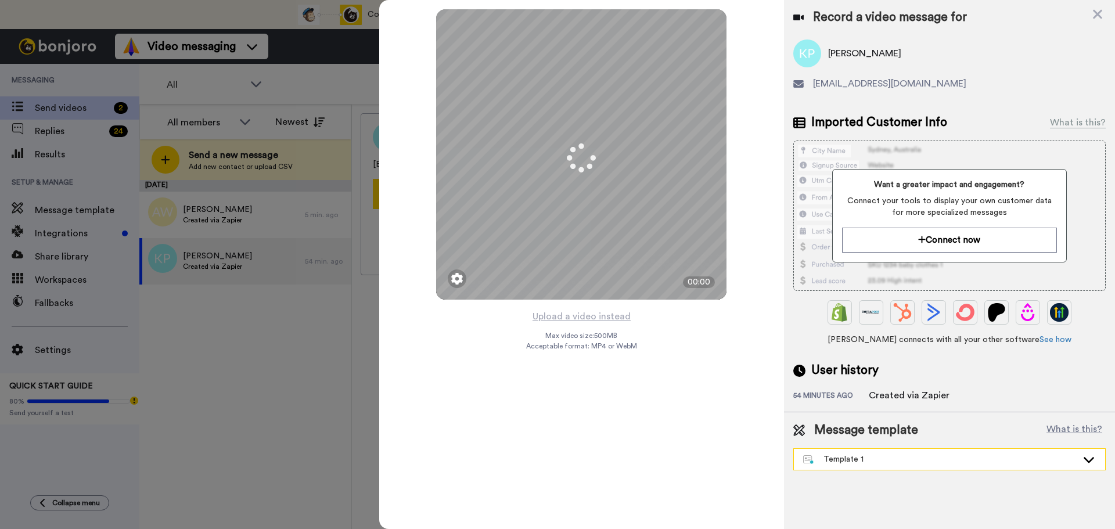
click at [846, 471] on div "Template 1" at bounding box center [950, 460] width 313 height 22
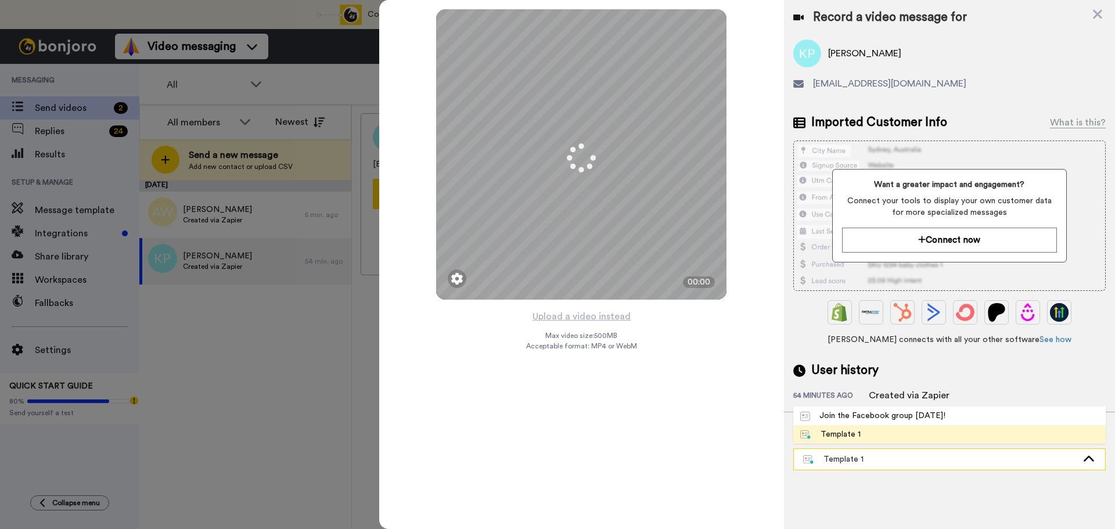
click at [842, 449] on div "Template 1" at bounding box center [950, 460] width 313 height 22
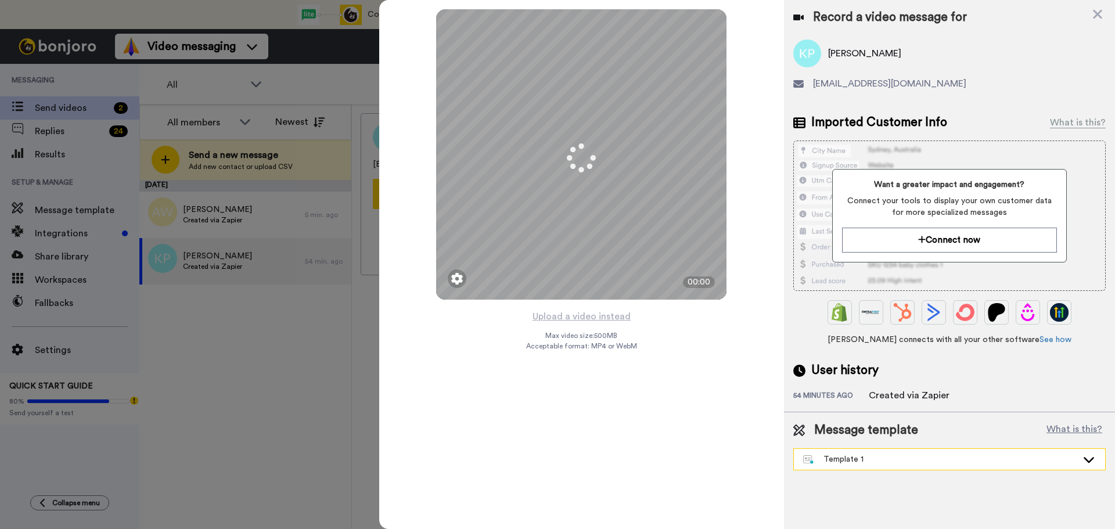
click at [831, 469] on div "Template 1" at bounding box center [949, 459] width 311 height 21
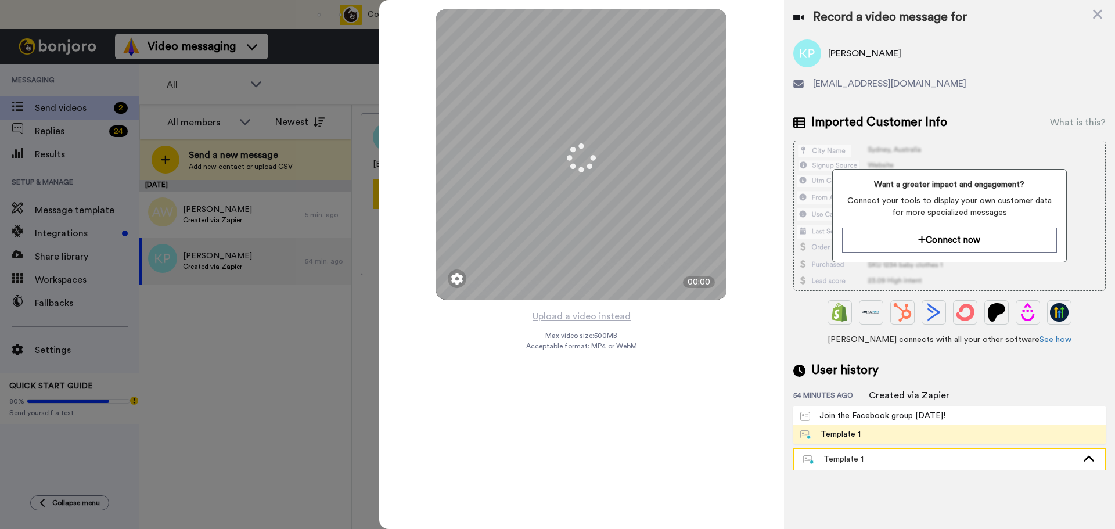
click at [829, 457] on div "Template 1" at bounding box center [940, 460] width 274 height 12
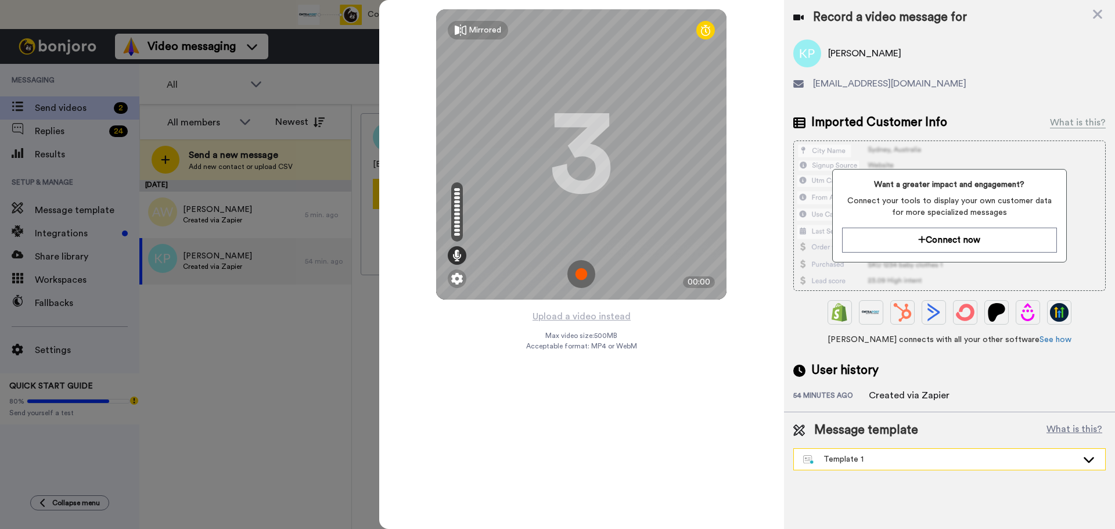
click at [828, 451] on div "Template 1" at bounding box center [949, 459] width 311 height 21
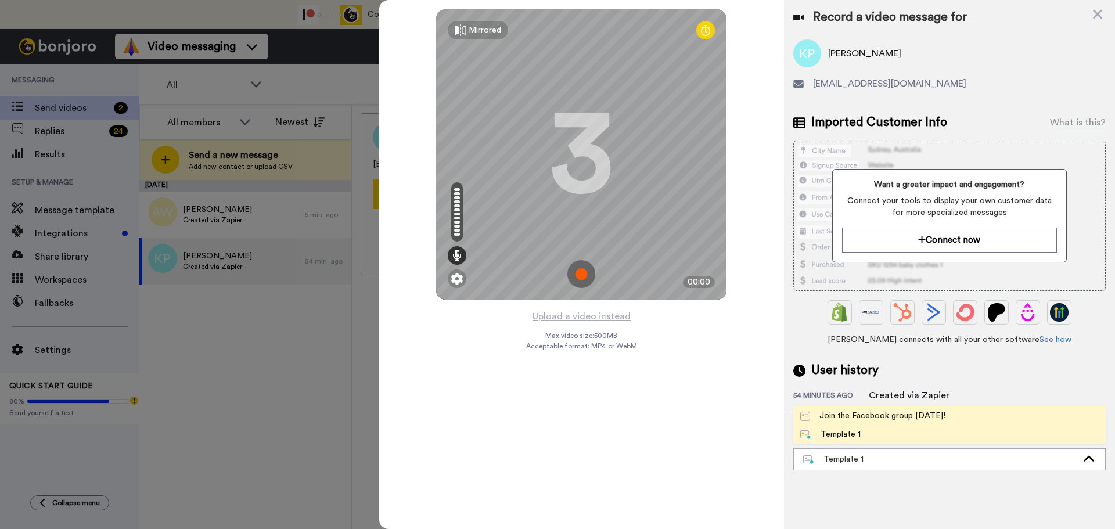
click at [834, 419] on div "Join the Facebook group [DATE]!" at bounding box center [873, 416] width 145 height 12
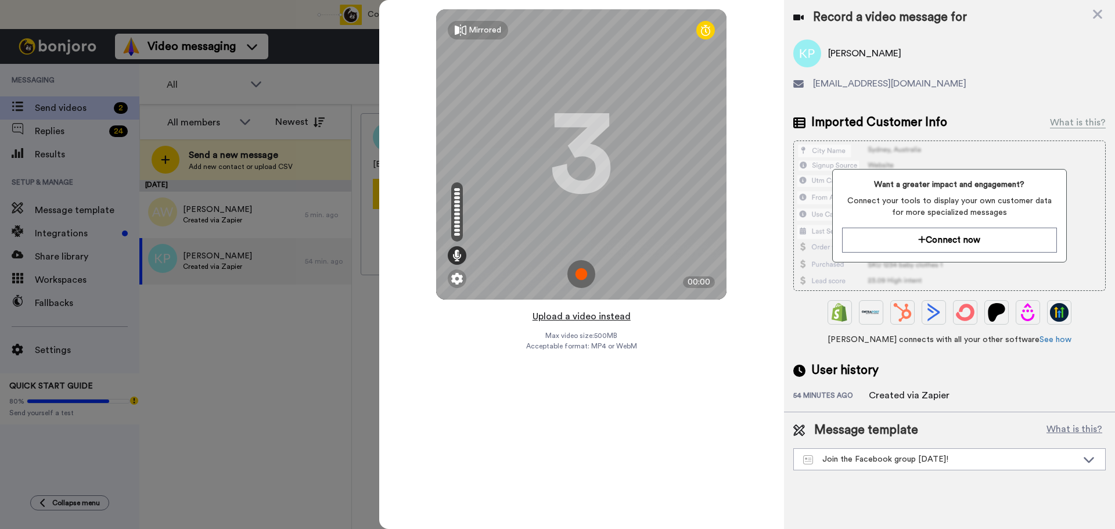
click at [622, 315] on button "Upload a video instead" at bounding box center [581, 316] width 105 height 15
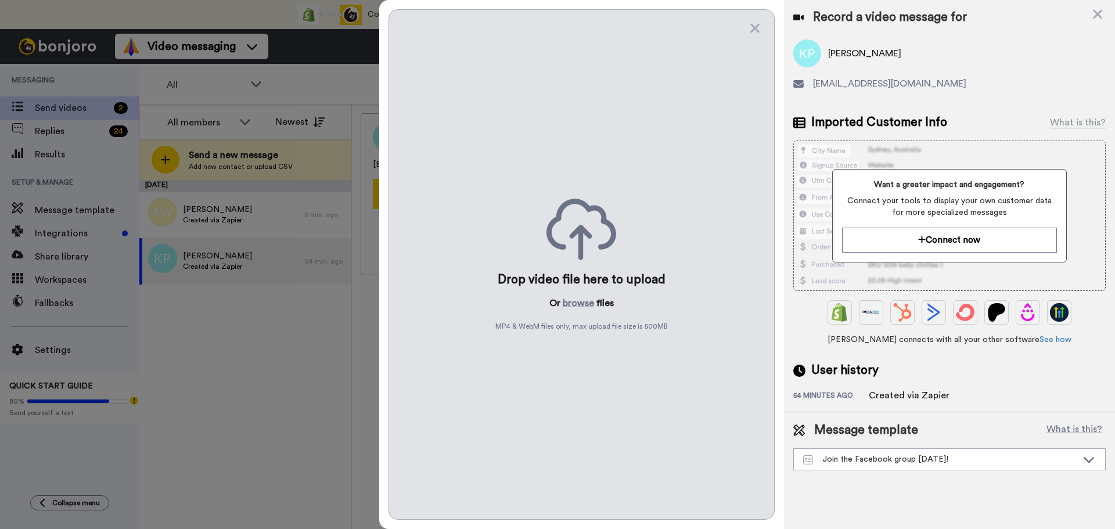
click at [586, 295] on div "Drop video file here to upload Or browse files MP4 & WebM files only, max uploa…" at bounding box center [582, 264] width 386 height 511
click at [584, 299] on button "browse" at bounding box center [578, 303] width 31 height 14
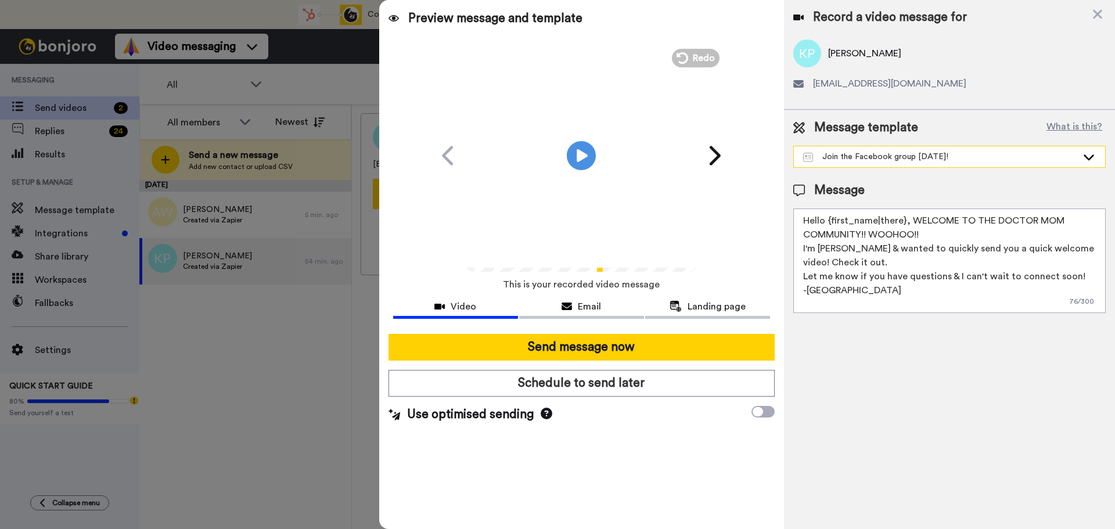
click at [889, 149] on div "Join the Facebook group [DATE]!" at bounding box center [949, 156] width 311 height 21
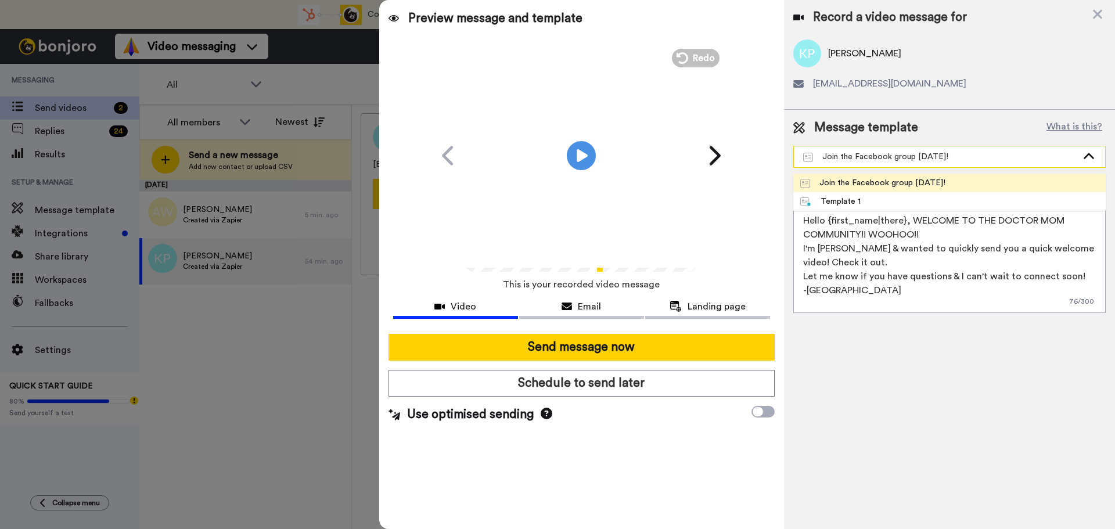
click at [889, 149] on div "Join the Facebook group [DATE]!" at bounding box center [949, 156] width 311 height 21
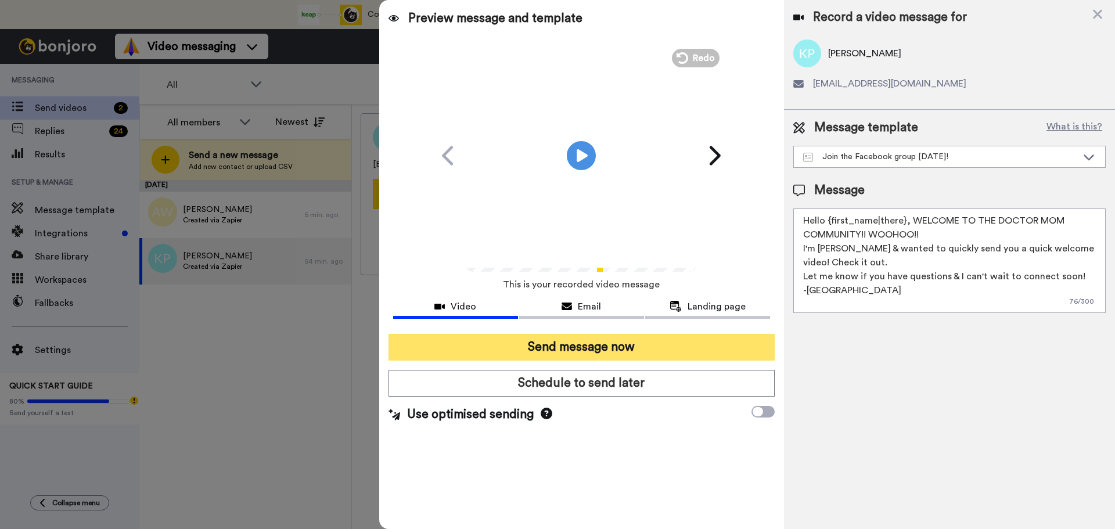
click at [637, 349] on button "Send message now" at bounding box center [582, 347] width 386 height 27
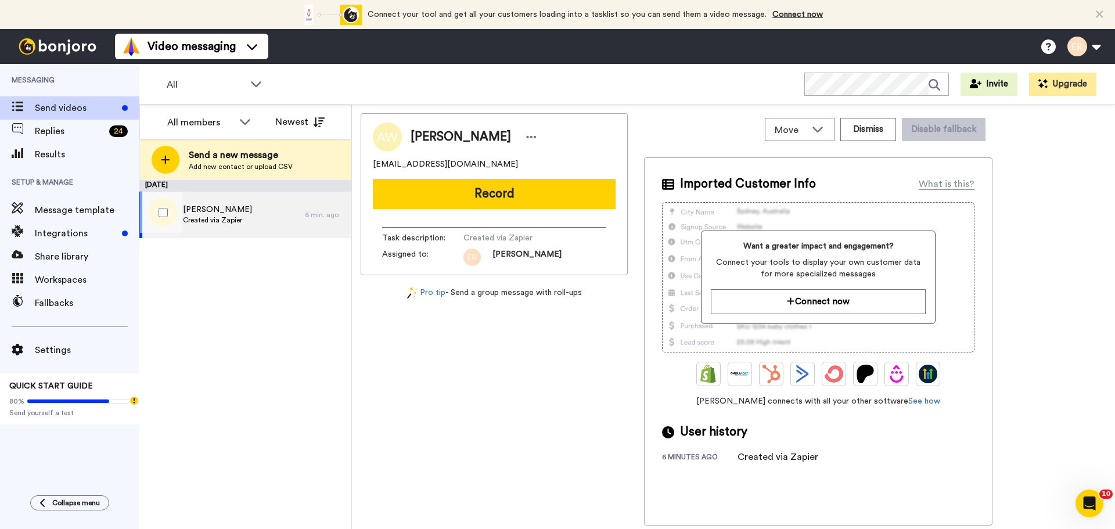
click at [217, 218] on span "Created via Zapier" at bounding box center [217, 220] width 69 height 9
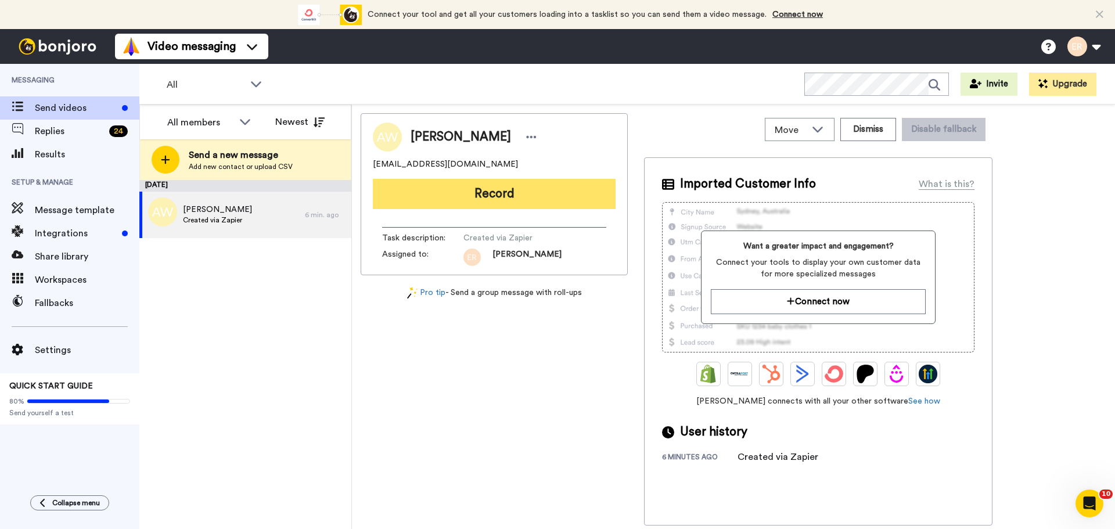
click at [515, 200] on button "Record" at bounding box center [494, 194] width 243 height 30
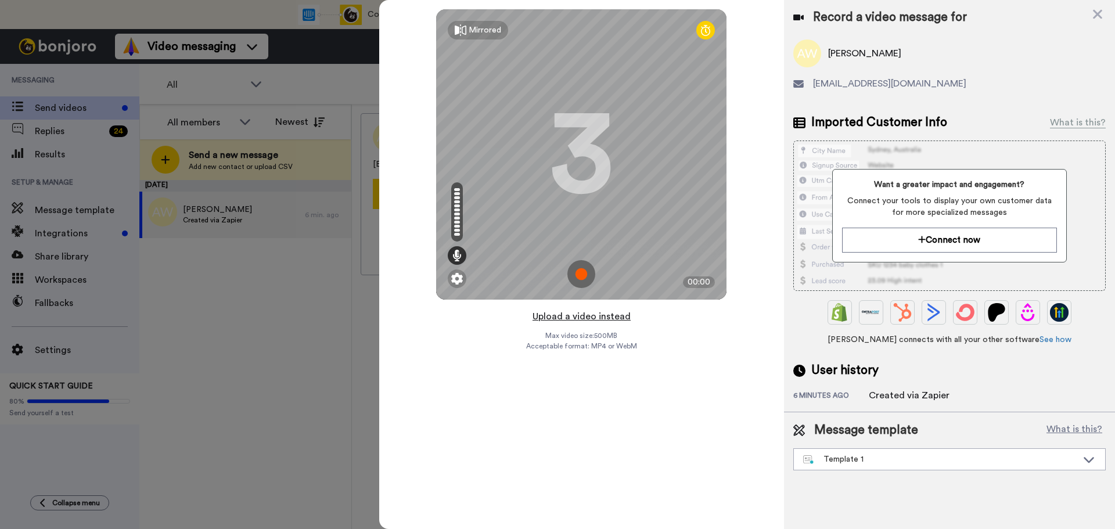
click at [586, 316] on button "Upload a video instead" at bounding box center [581, 316] width 105 height 15
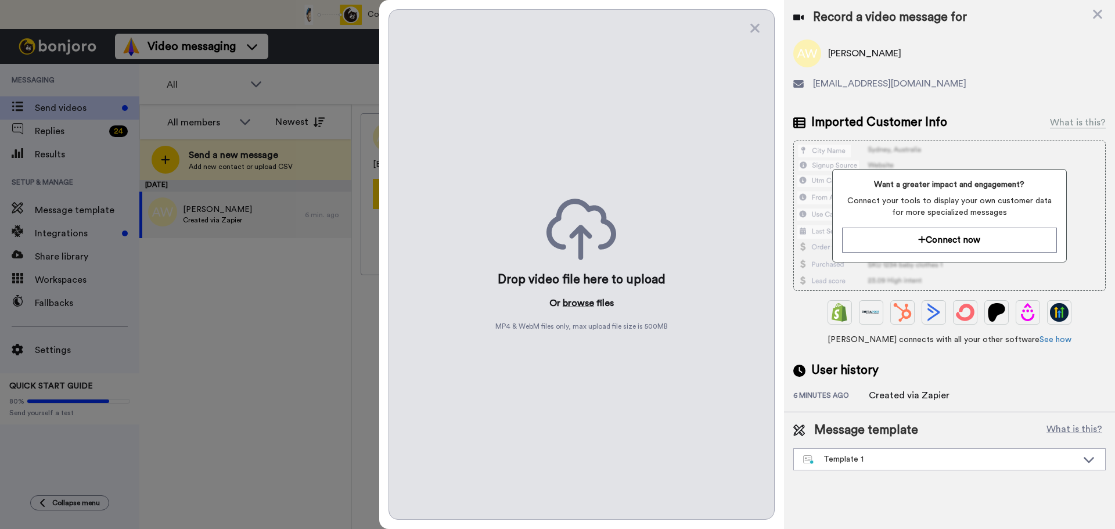
click at [582, 303] on button "browse" at bounding box center [578, 303] width 31 height 14
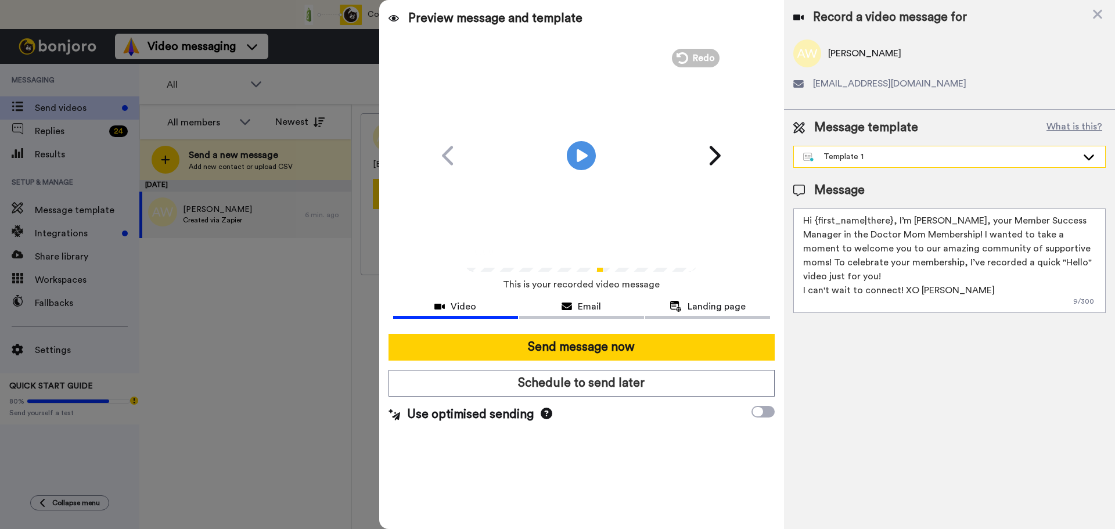
click at [822, 158] on div "Template 1" at bounding box center [940, 157] width 274 height 12
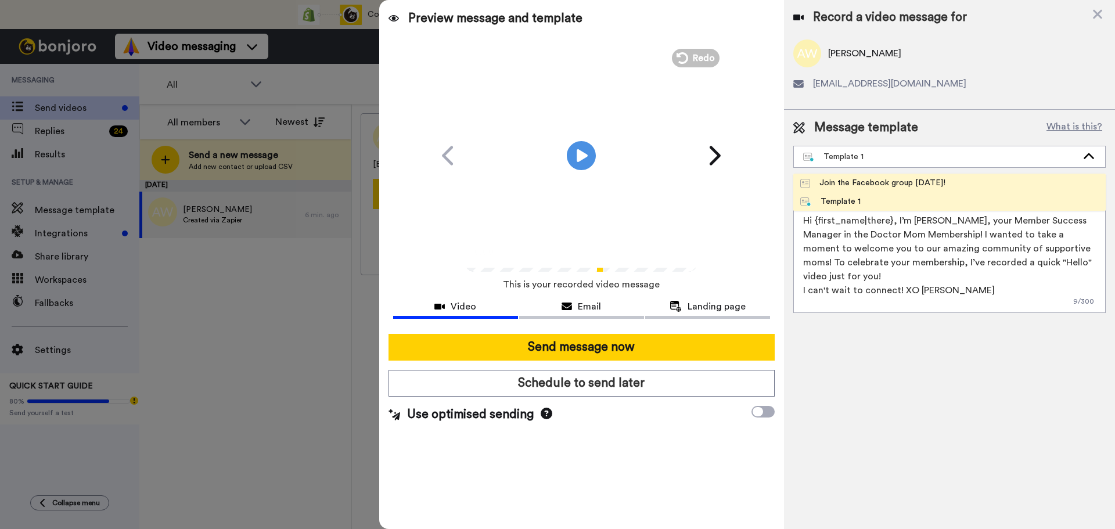
click at [840, 174] on li "Join the Facebook group [DATE]!" at bounding box center [950, 183] width 313 height 19
type textarea "Hello {first_name|there}, WELCOME TO THE DOCTOR MOM COMMUNITY!! WOOHOO!! I'm [P…"
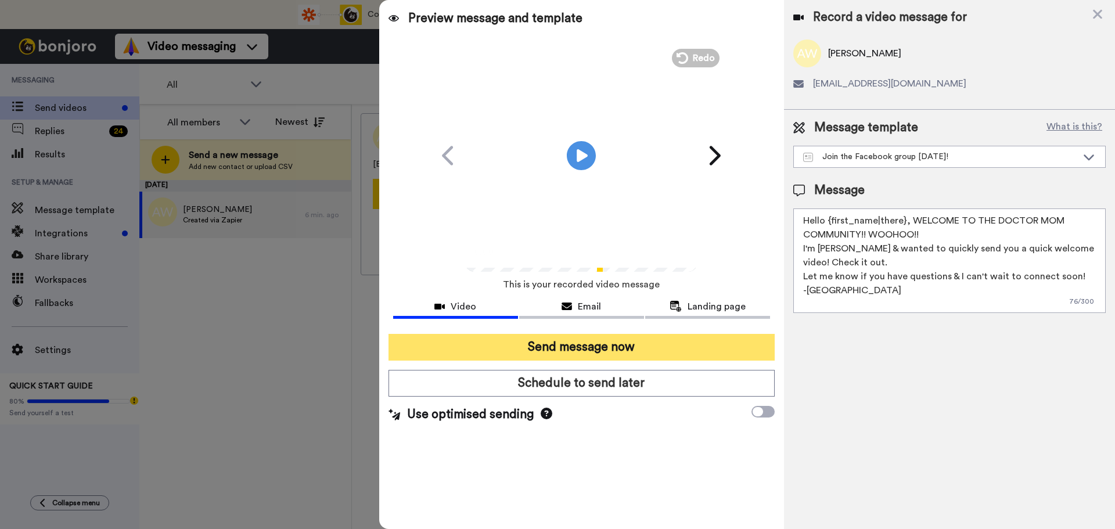
click at [627, 340] on button "Send message now" at bounding box center [582, 347] width 386 height 27
